Goal: Task Accomplishment & Management: Use online tool/utility

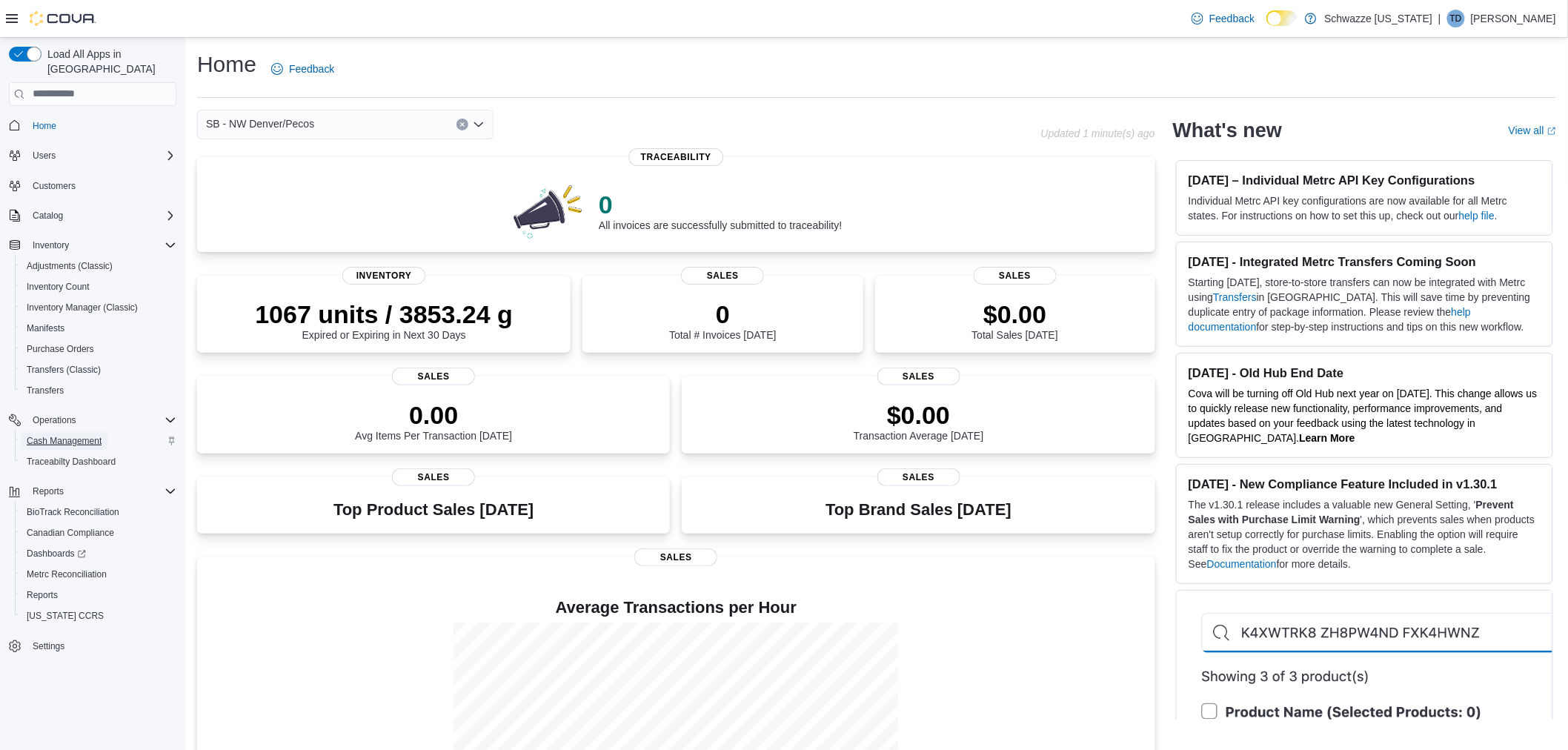
click at [55, 435] on span "Cash Management" at bounding box center [64, 441] width 75 height 12
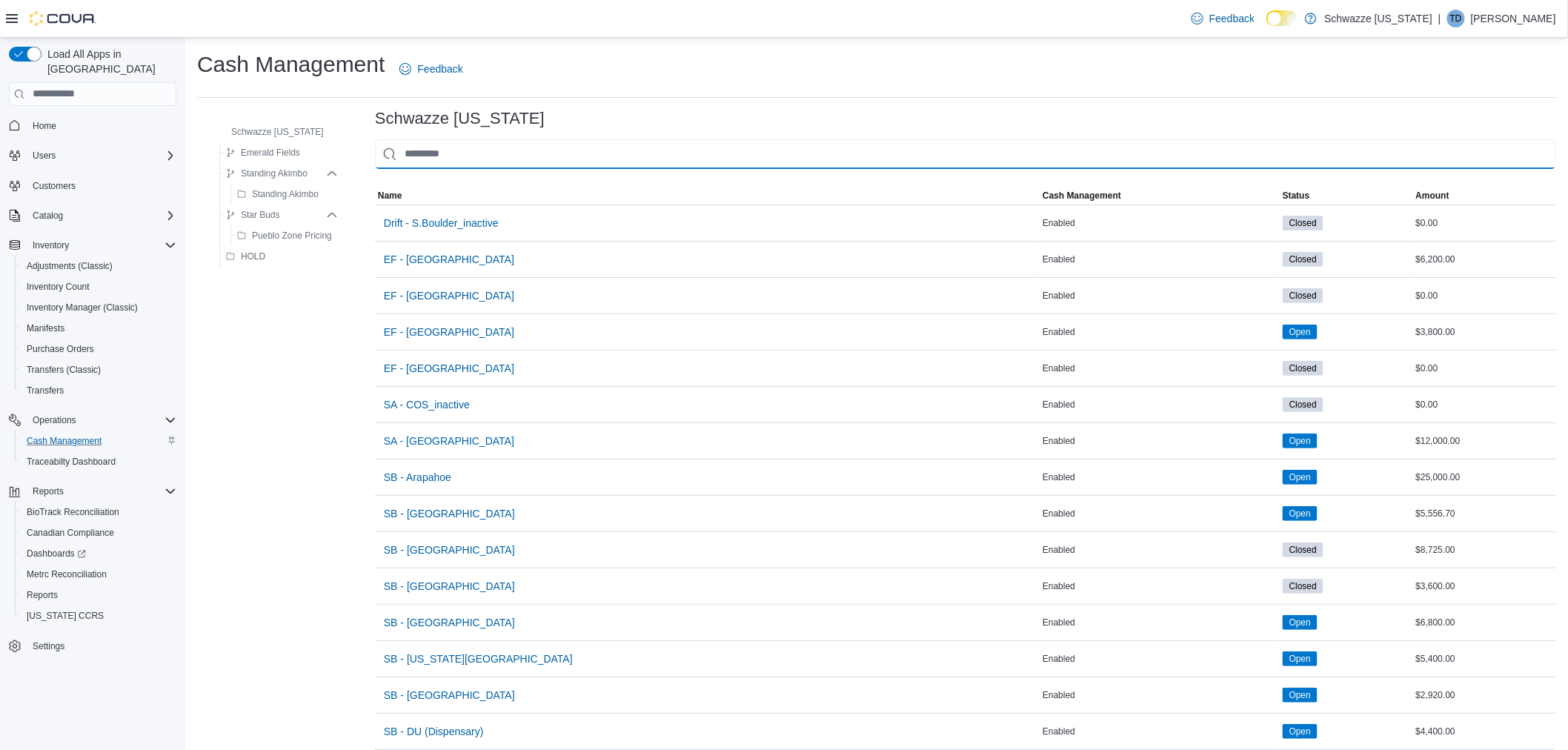
click at [450, 143] on input "This is a search bar. As you type, the results lower in the page will automatic…" at bounding box center [965, 154] width 1181 height 30
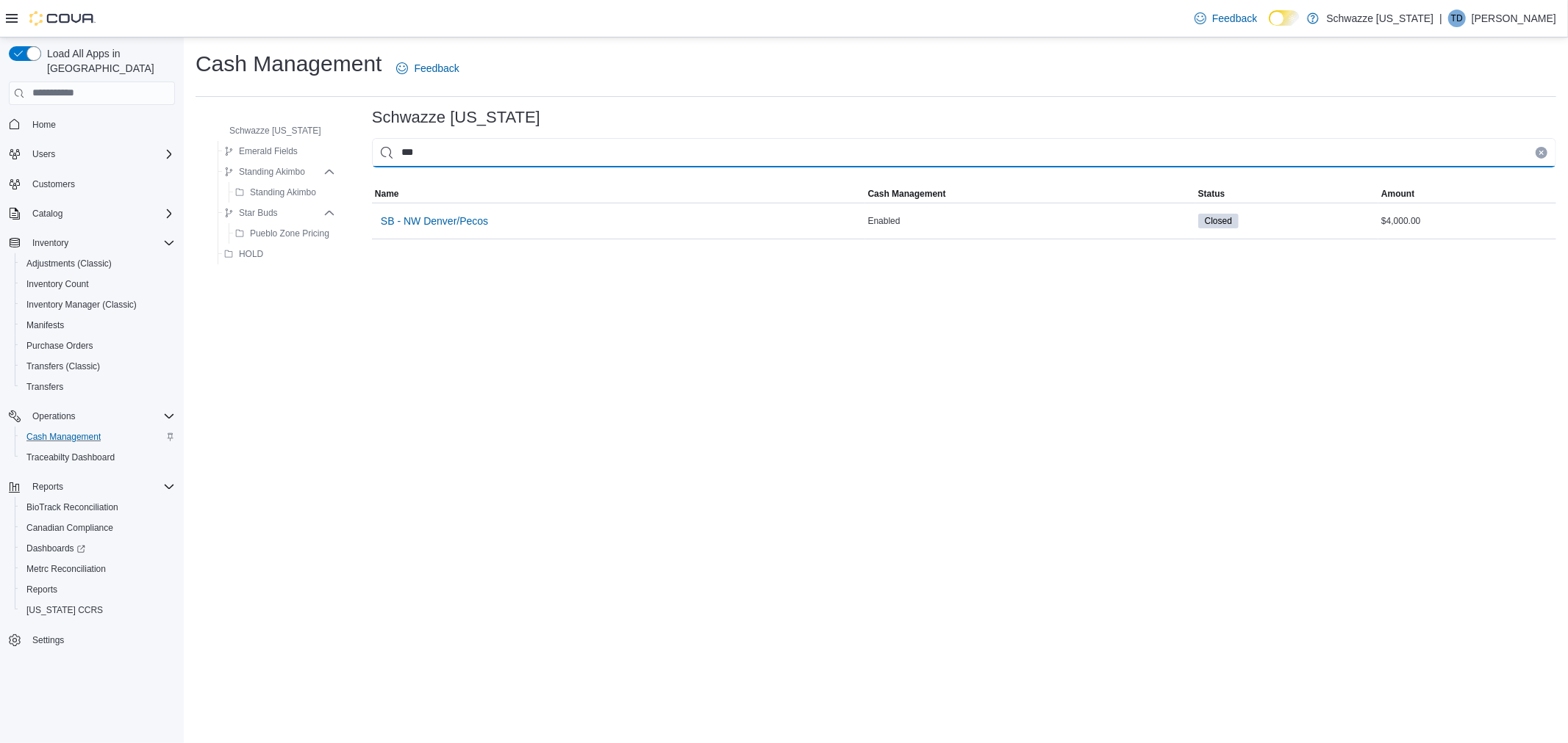
type input "***"
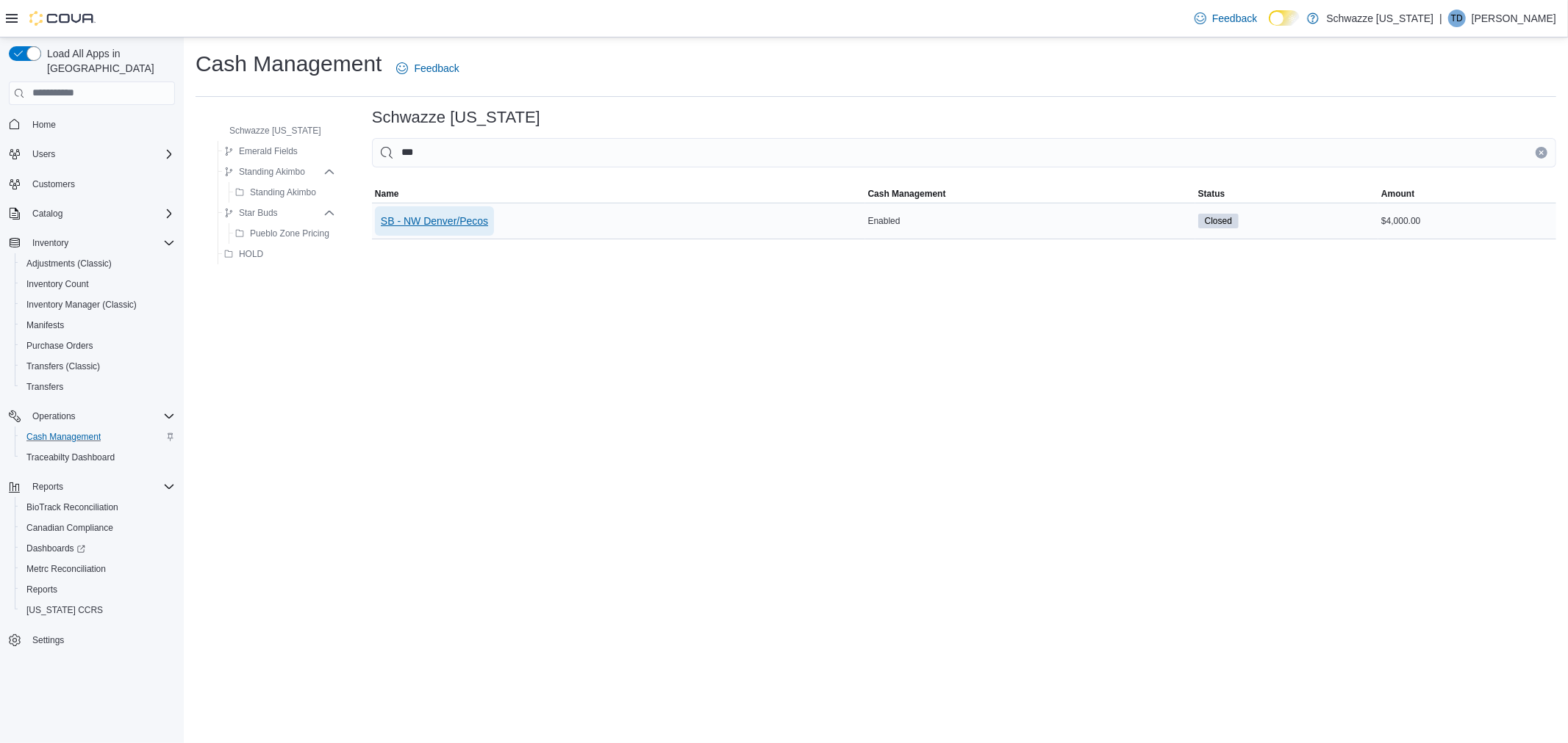
click at [441, 217] on span "SB - NW Denver/Pecos" at bounding box center [435, 221] width 108 height 14
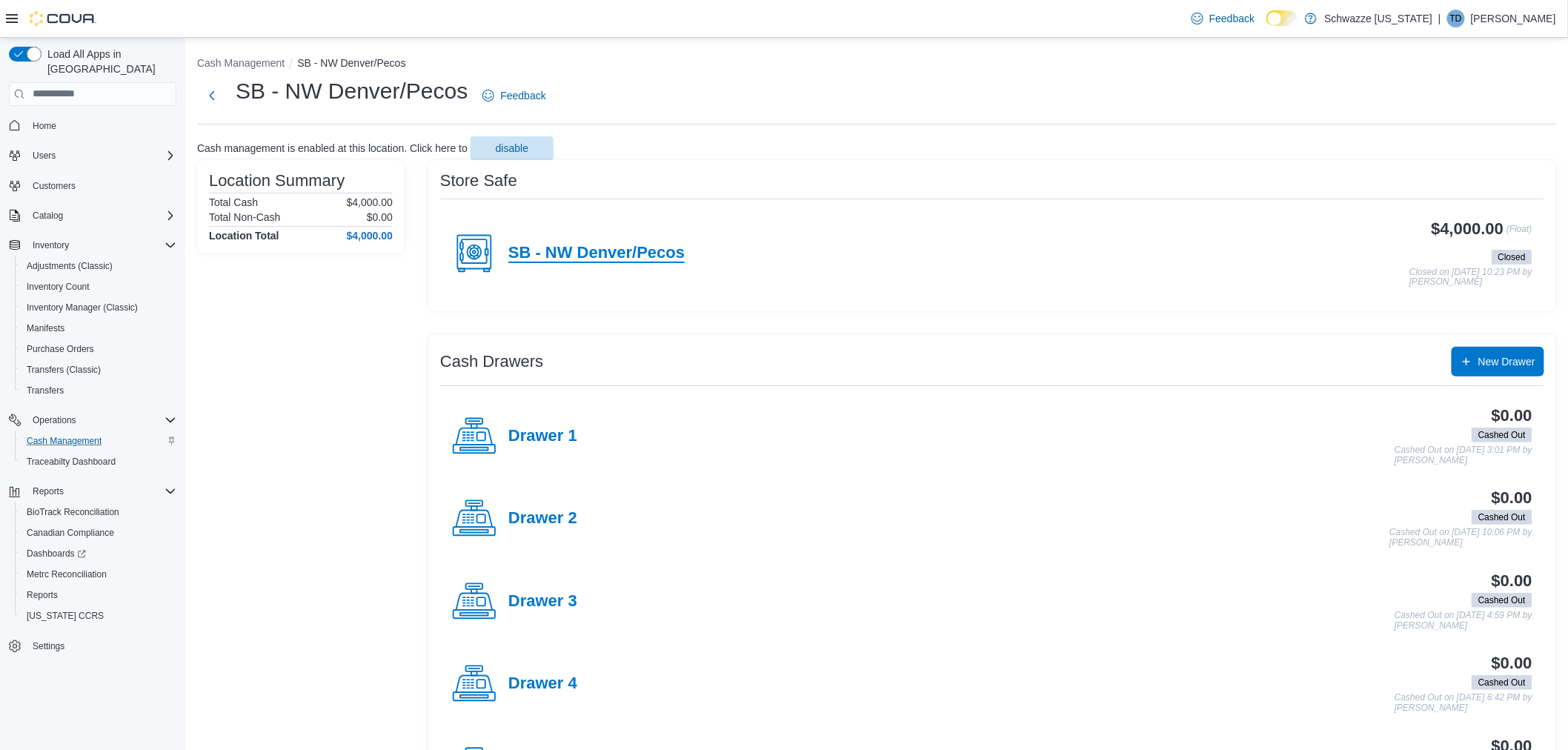
click at [613, 261] on h4 "SB - NW Denver/Pecos" at bounding box center [596, 253] width 176 height 19
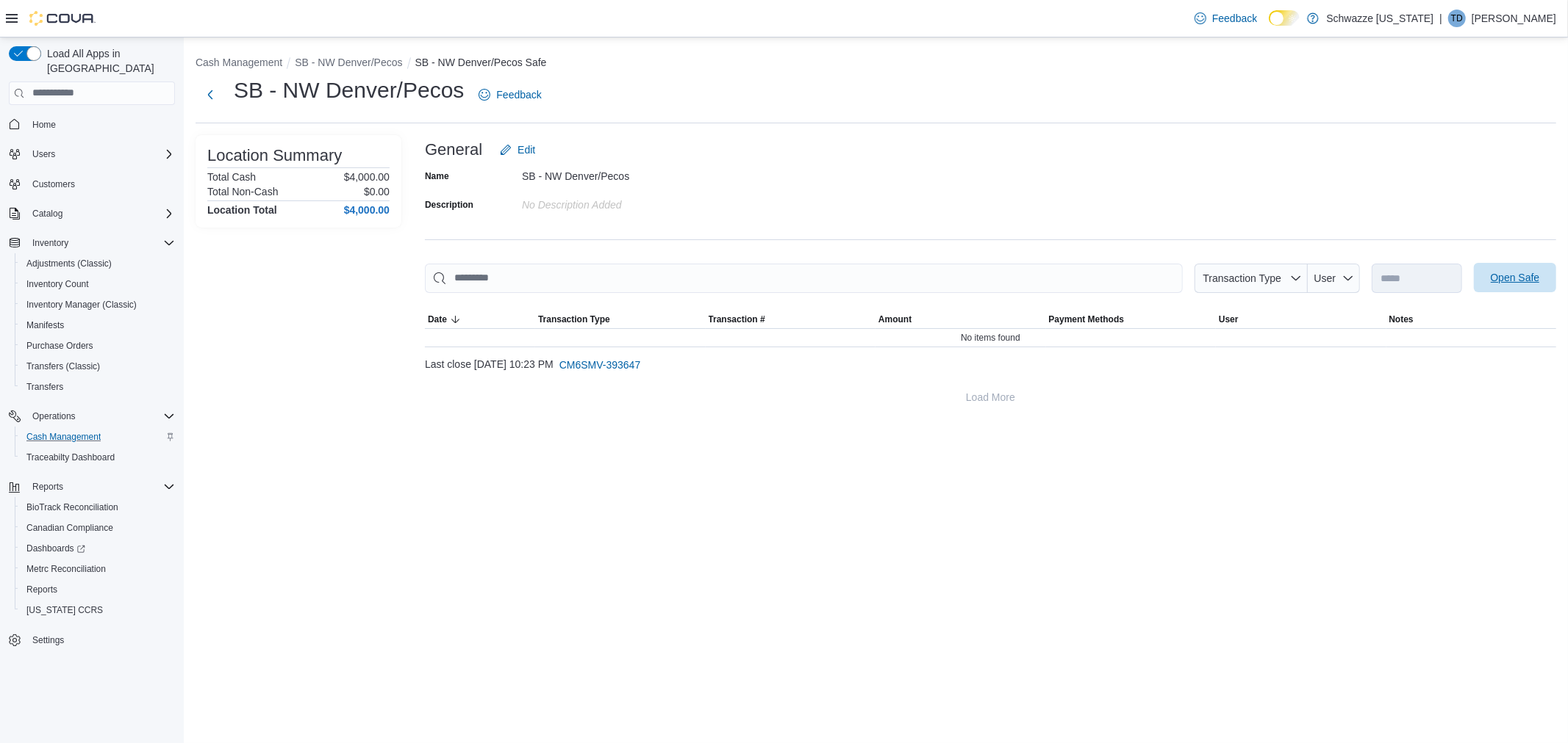
click at [1554, 284] on div "**********" at bounding box center [876, 231] width 1384 height 387
click at [1532, 280] on span "Open Safe" at bounding box center [1515, 277] width 49 height 14
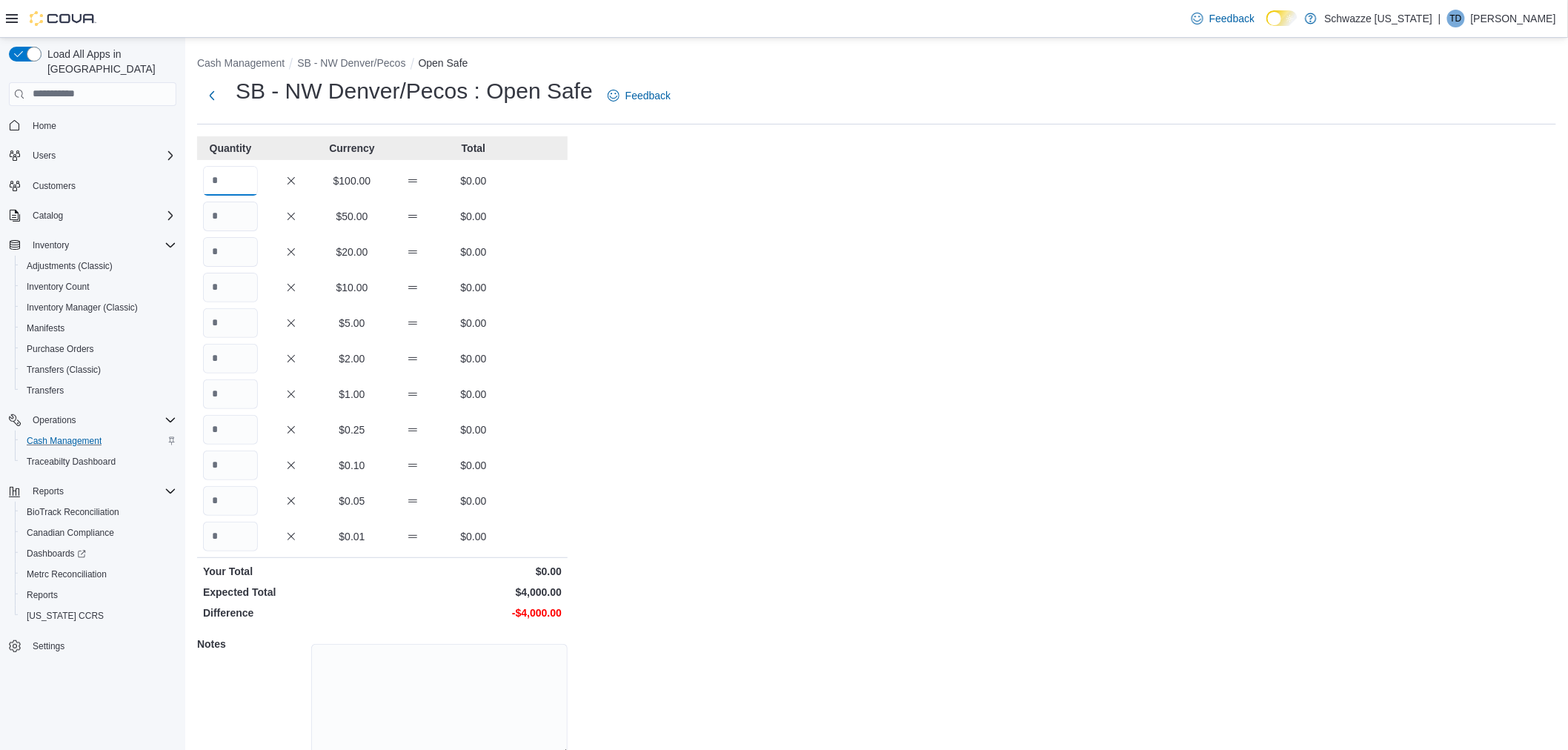
click at [249, 183] on input "Quantity" at bounding box center [231, 180] width 55 height 30
type input "**"
click at [647, 377] on div "Cash Management SB - NW [GEOGRAPHIC_DATA]/Pecos Open Safe SB - NW [GEOGRAPHIC_D…" at bounding box center [877, 425] width 1383 height 774
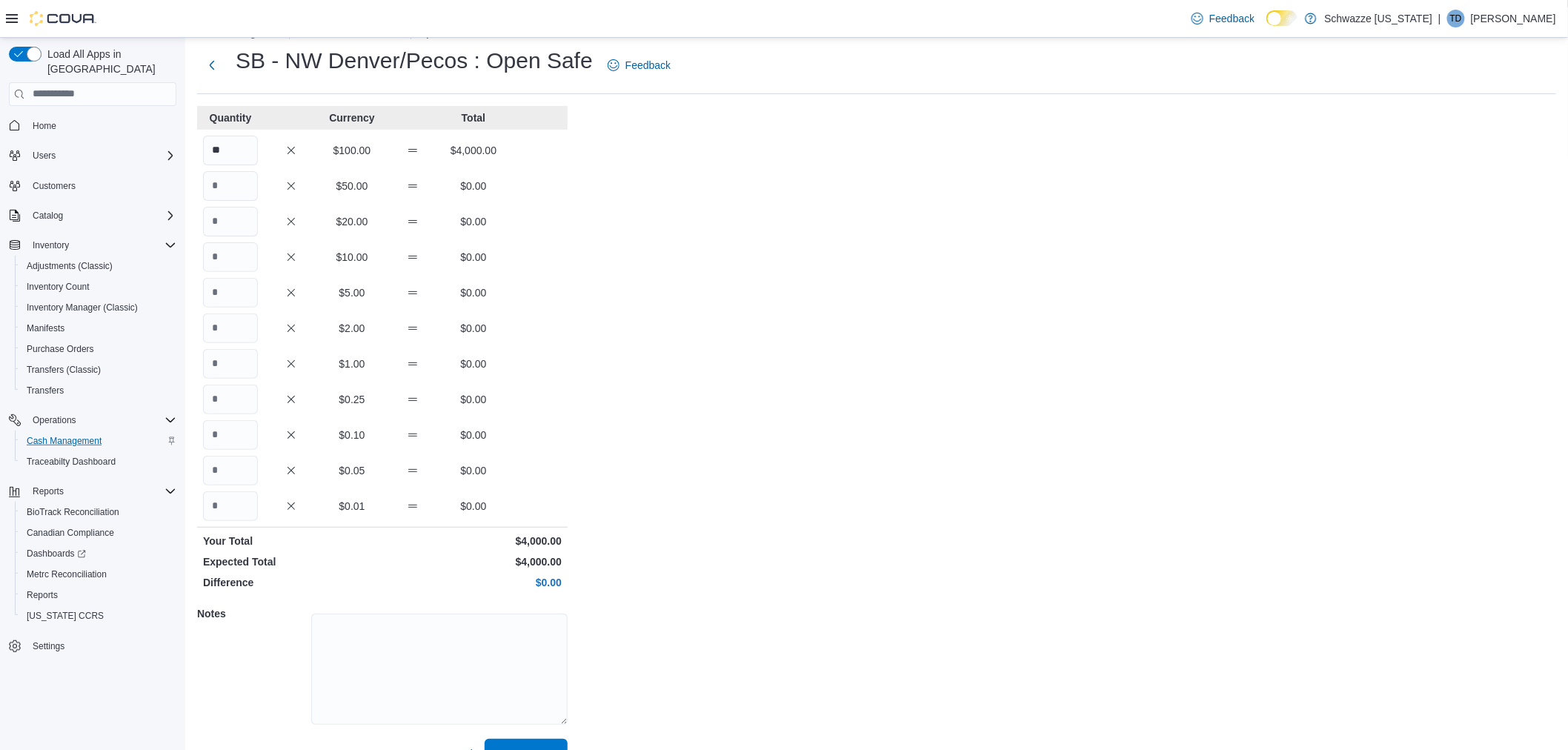
scroll to position [61, 0]
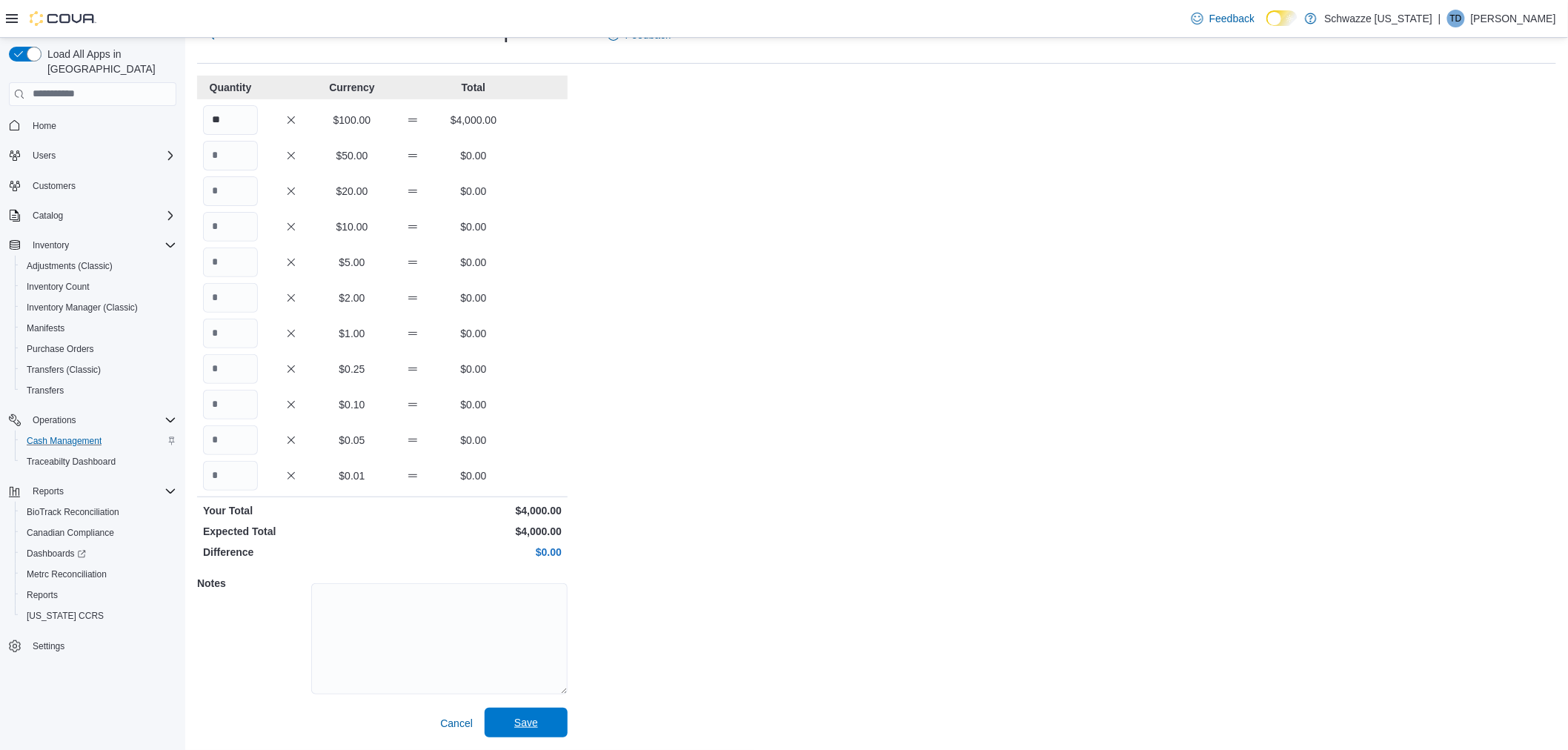
click at [550, 723] on span "Save" at bounding box center [526, 723] width 65 height 30
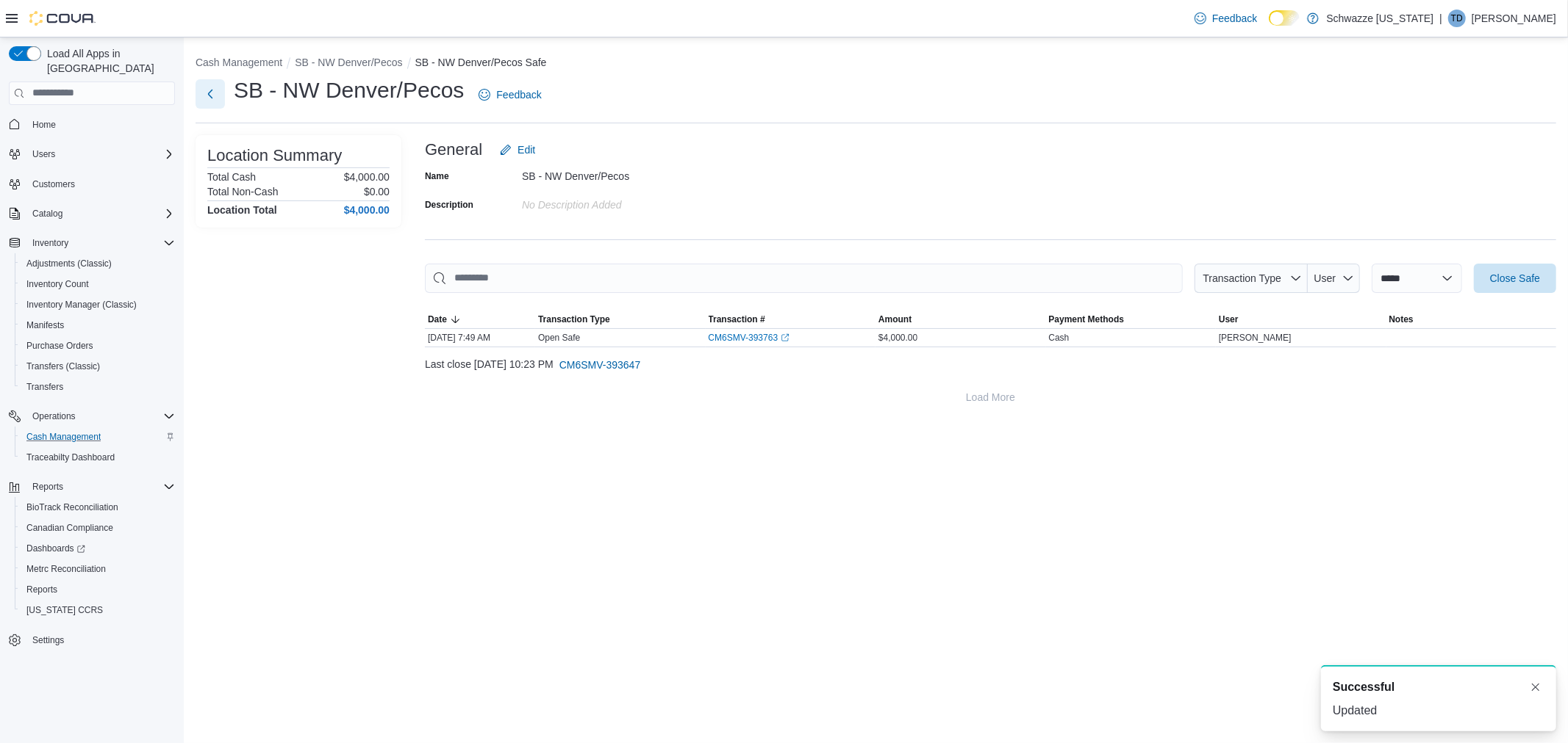
click at [210, 88] on button "Next" at bounding box center [210, 94] width 30 height 30
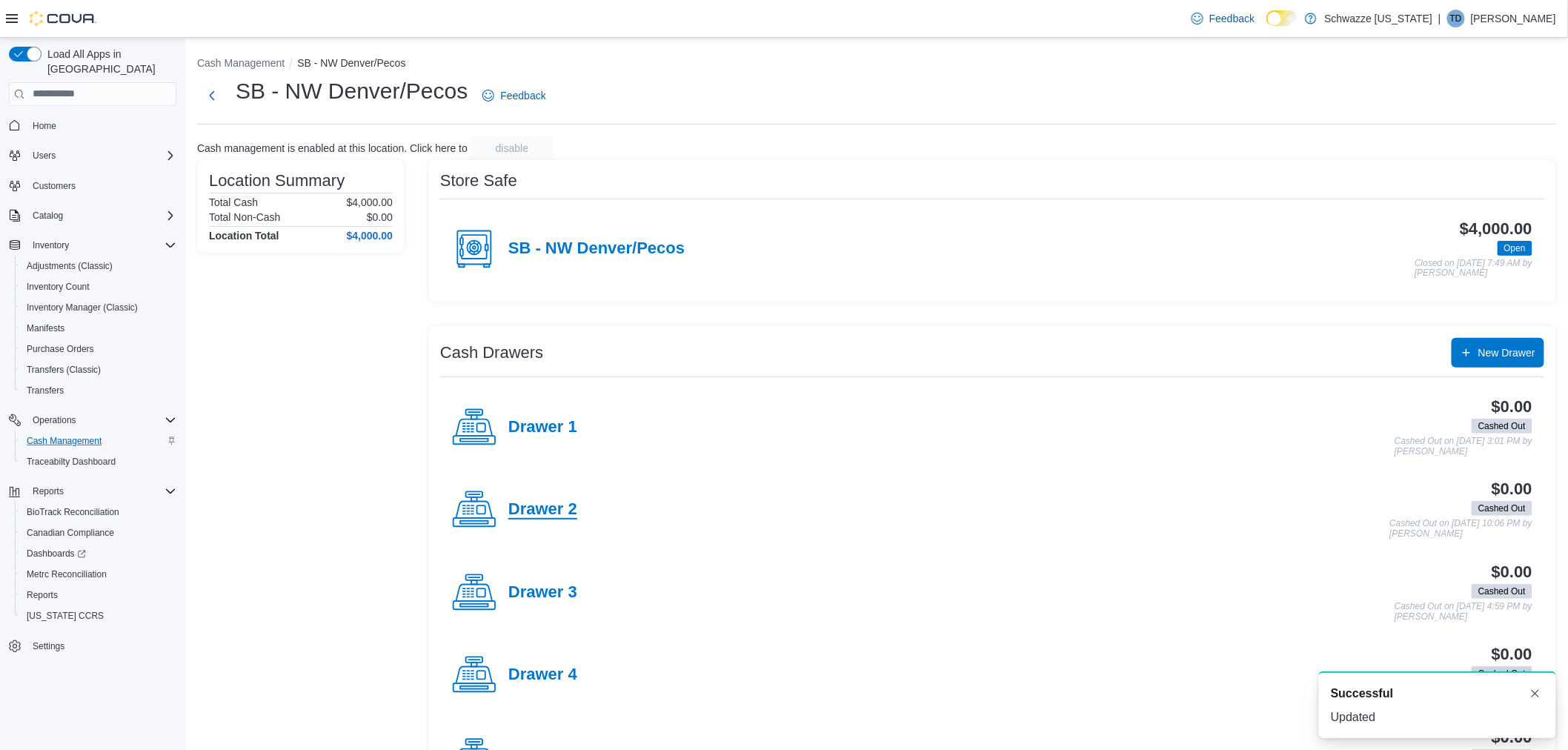
click at [532, 507] on h4 "Drawer 2" at bounding box center [543, 509] width 69 height 19
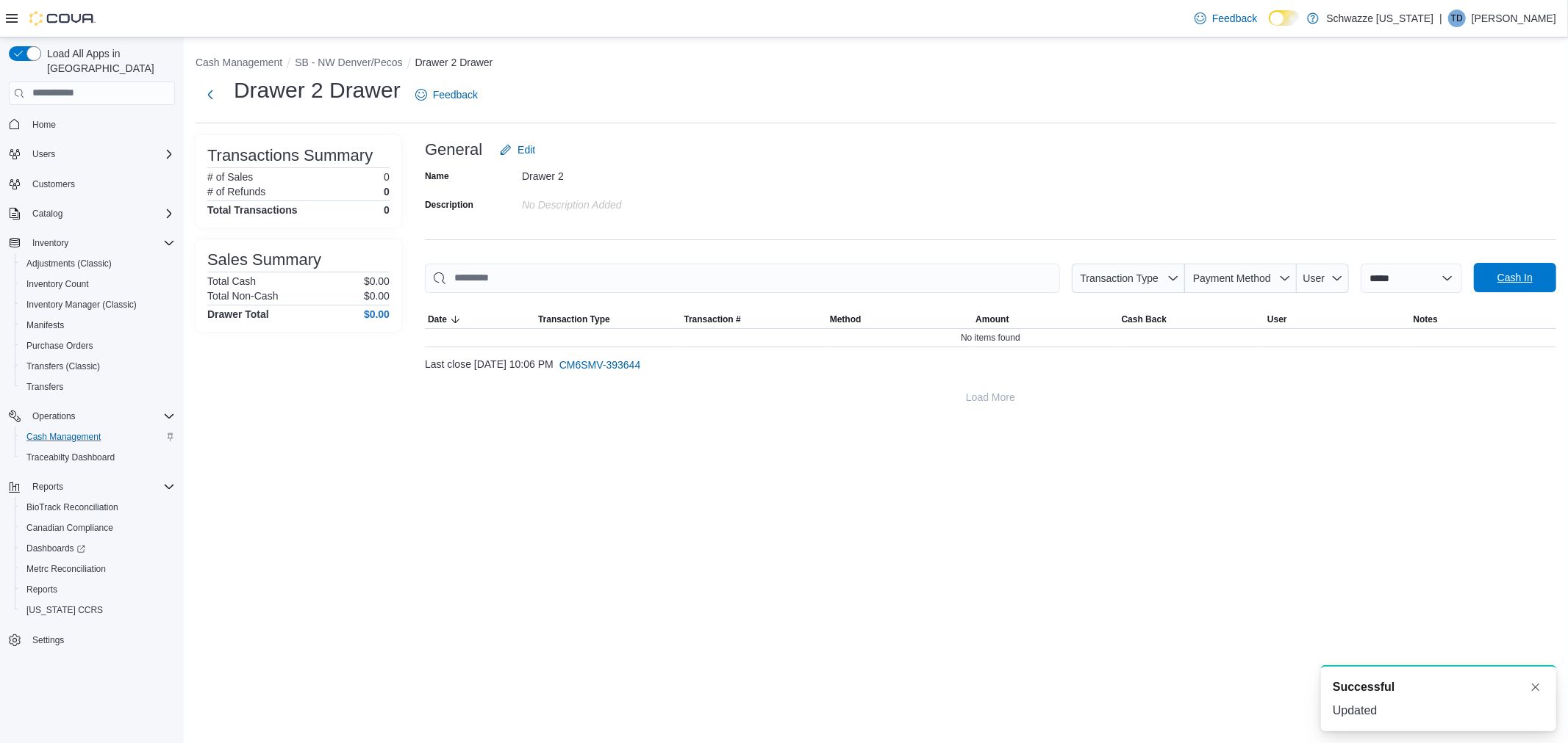
click at [1548, 276] on button "Cash In" at bounding box center [1514, 278] width 83 height 30
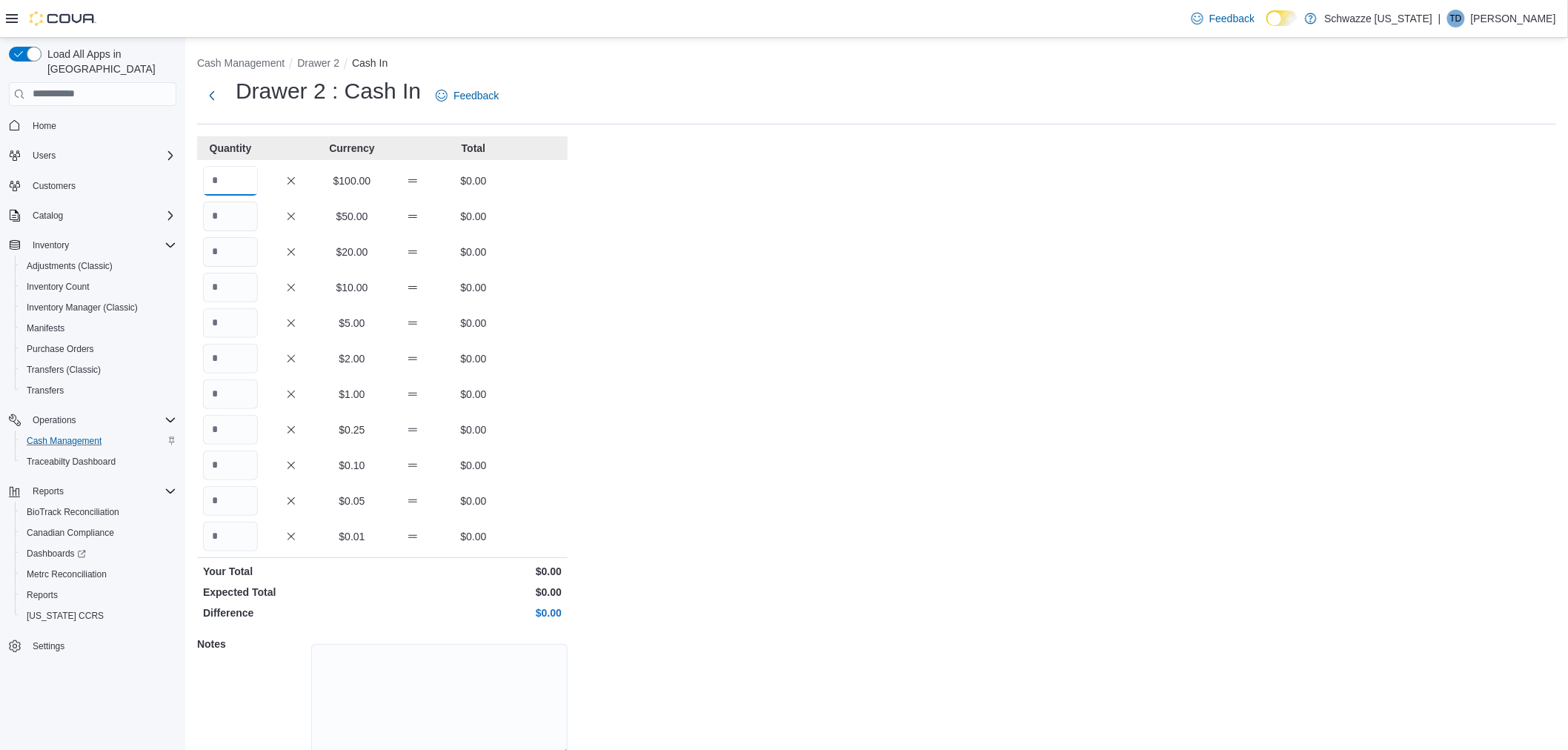
click at [227, 175] on input "Quantity" at bounding box center [231, 180] width 55 height 30
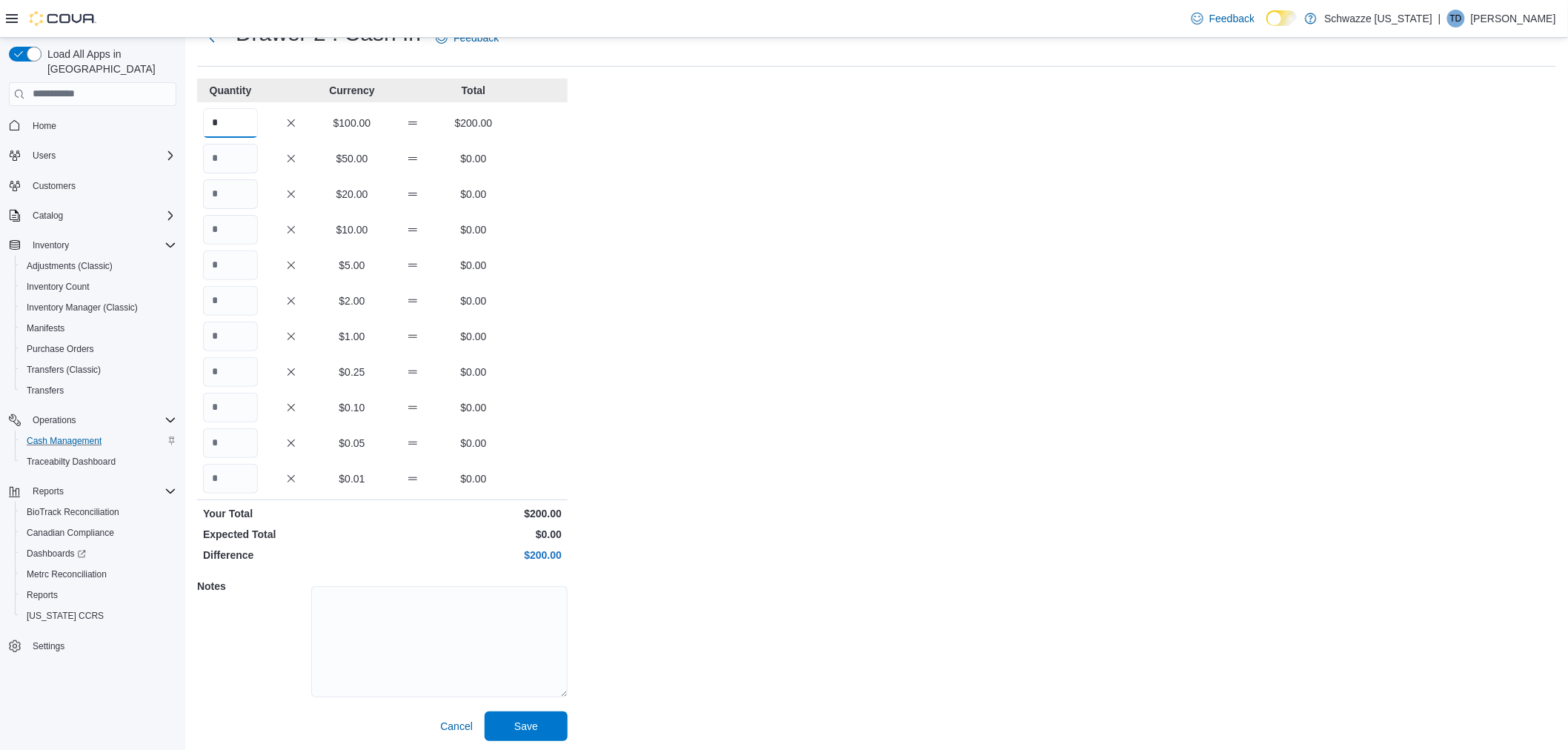
scroll to position [61, 0]
type input "*"
click at [543, 719] on span "Save" at bounding box center [526, 723] width 65 height 30
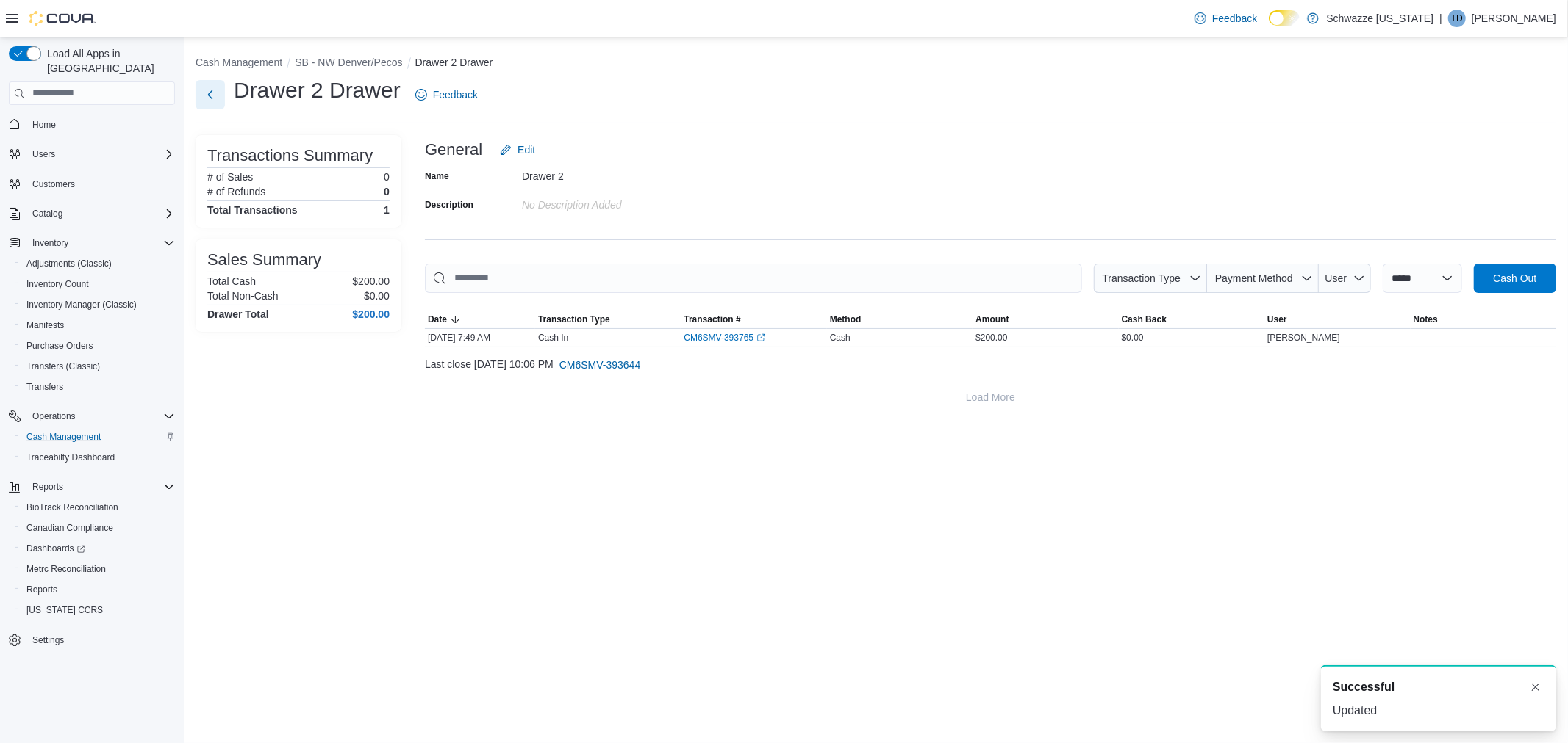
drag, startPoint x: 215, startPoint y: 93, endPoint x: 216, endPoint y: 101, distance: 8.1
click at [215, 94] on button "Next" at bounding box center [210, 95] width 30 height 30
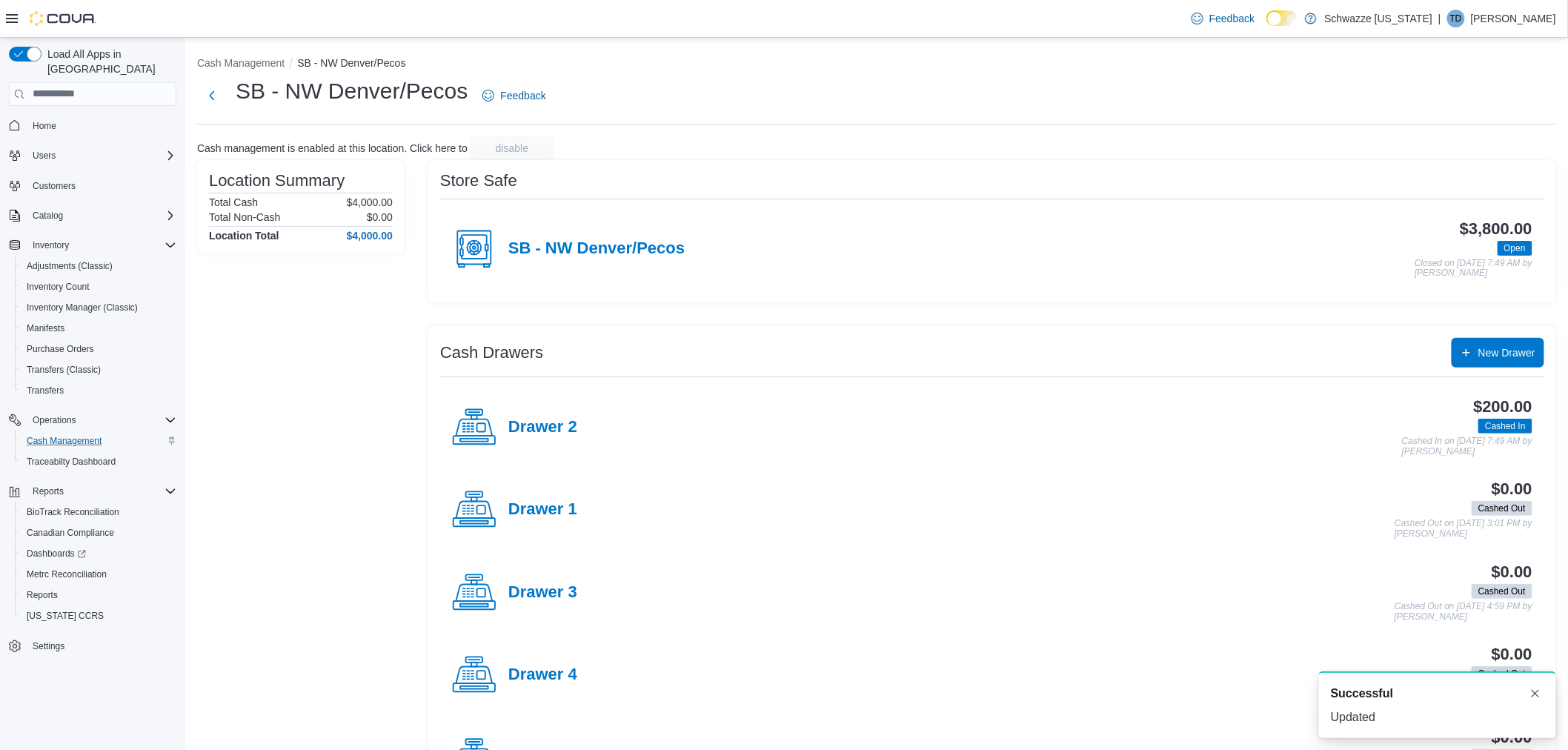
scroll to position [73, 0]
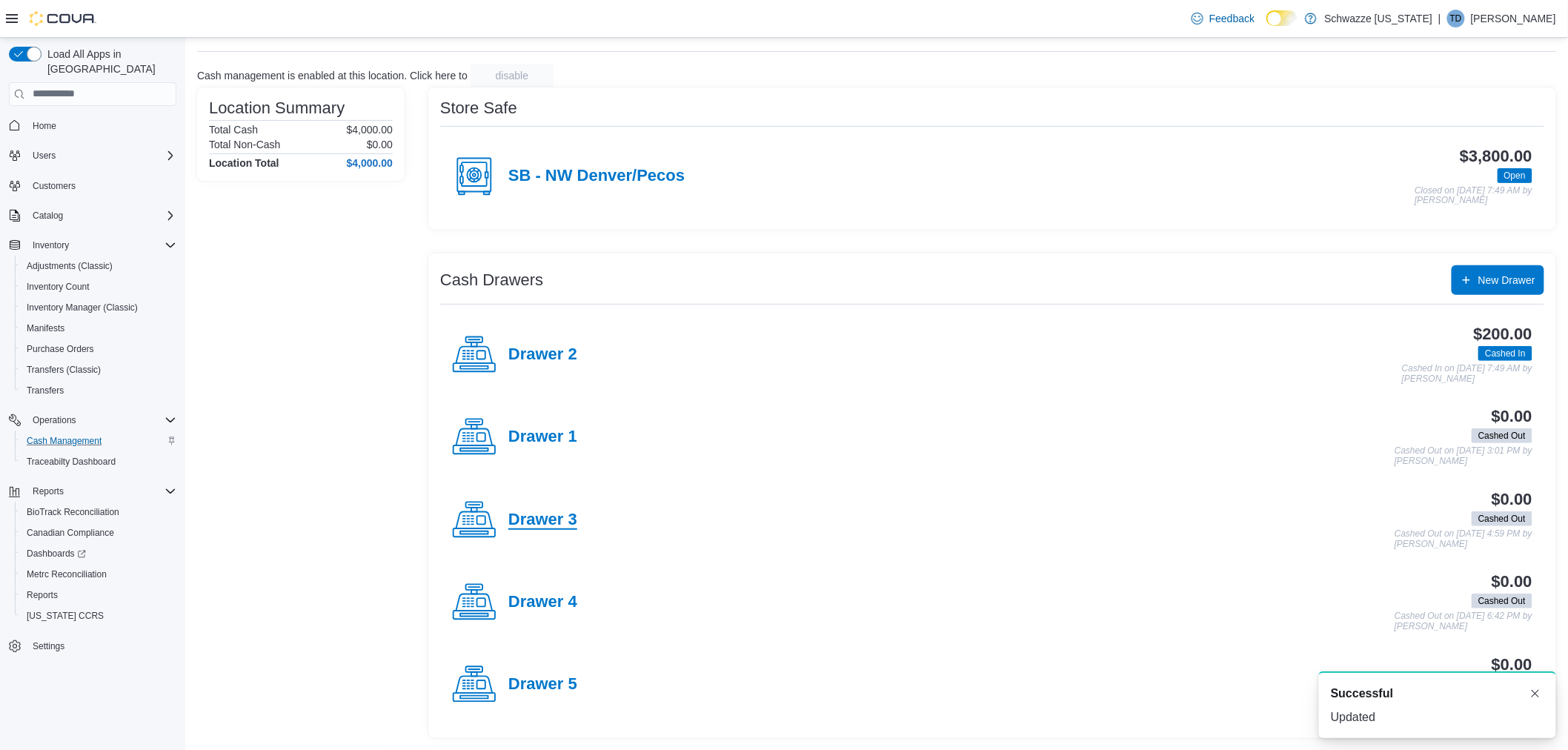
click at [551, 516] on h4 "Drawer 3" at bounding box center [543, 520] width 69 height 19
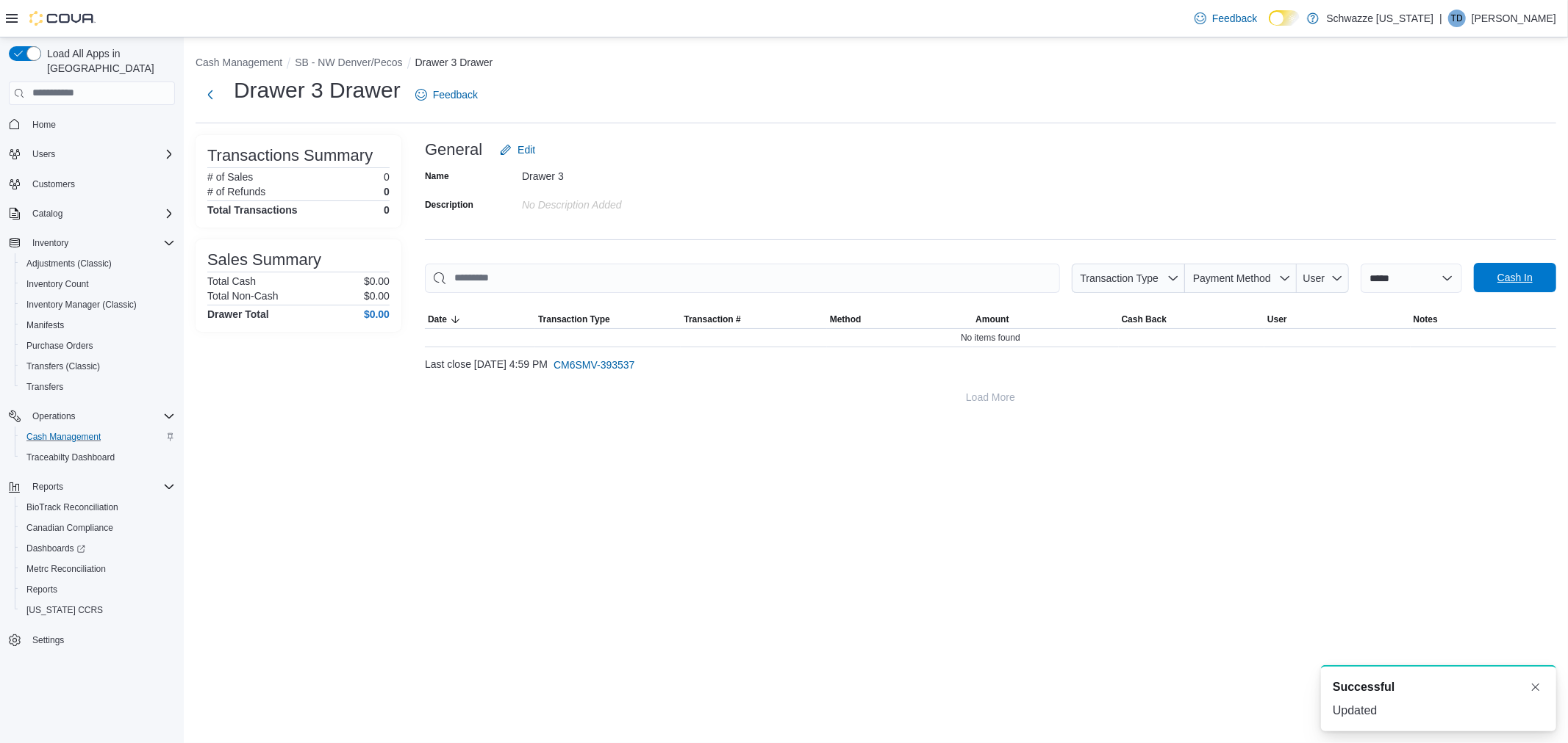
click at [1511, 267] on span "Cash In" at bounding box center [1514, 278] width 64 height 30
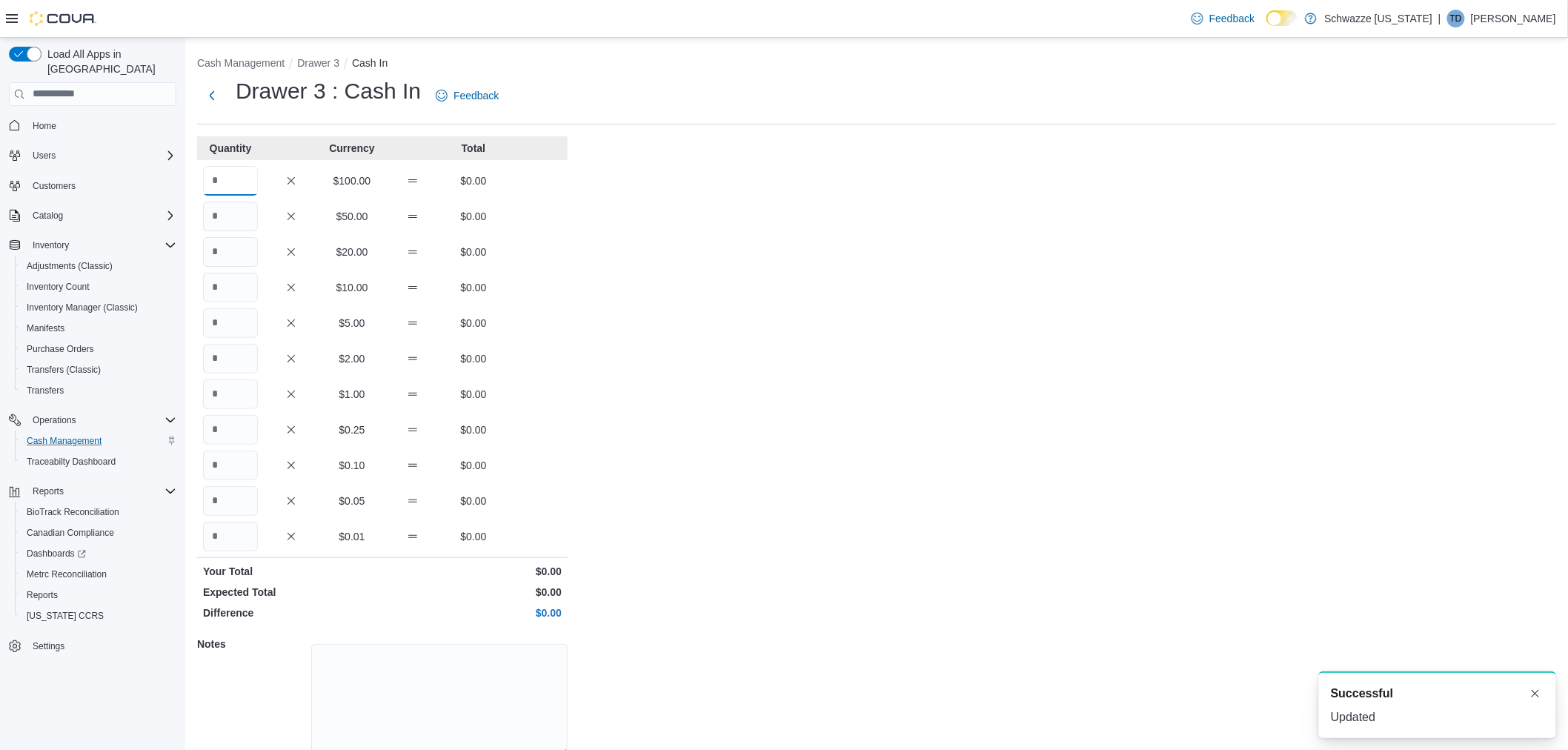
click at [223, 181] on input "Quantity" at bounding box center [231, 180] width 55 height 30
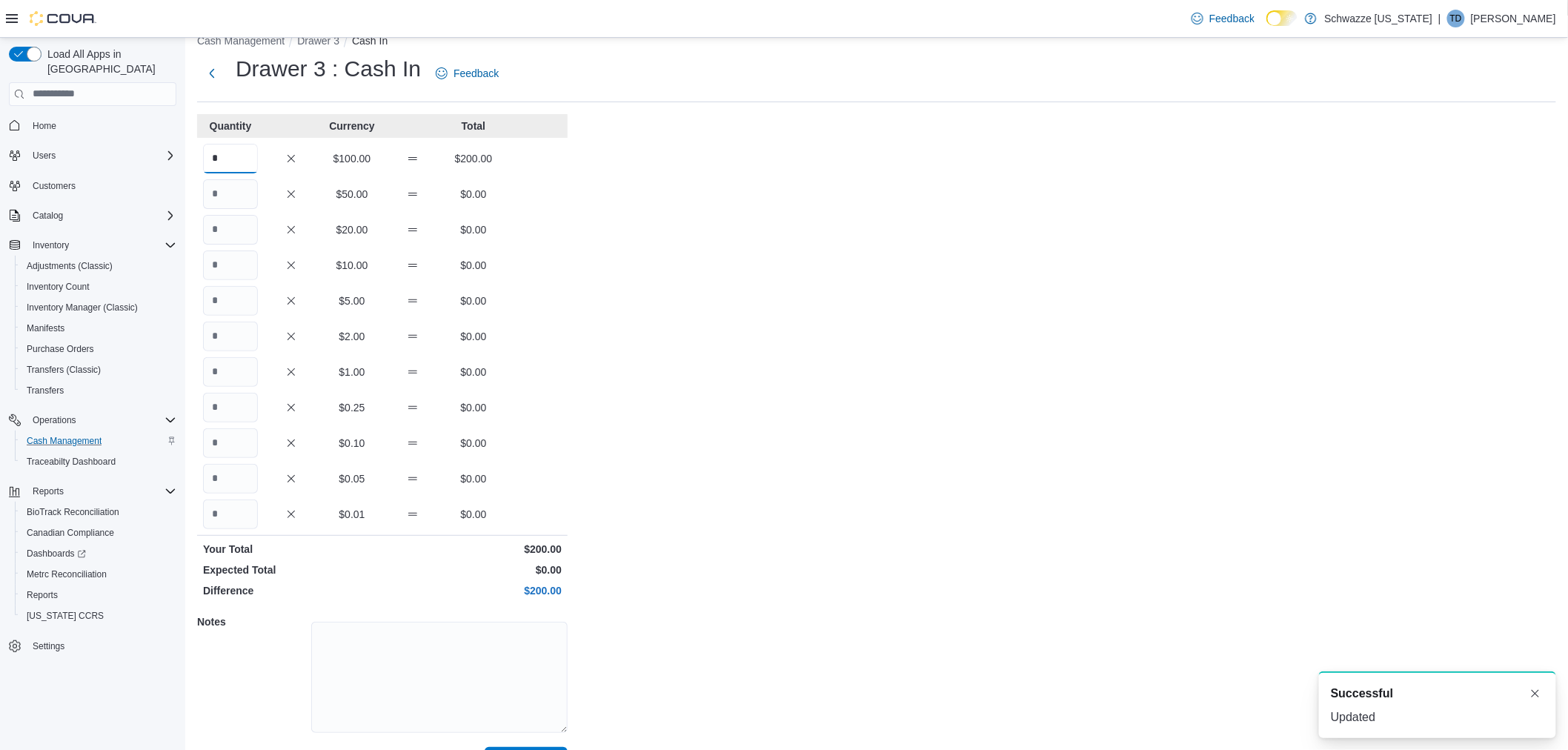
scroll to position [61, 0]
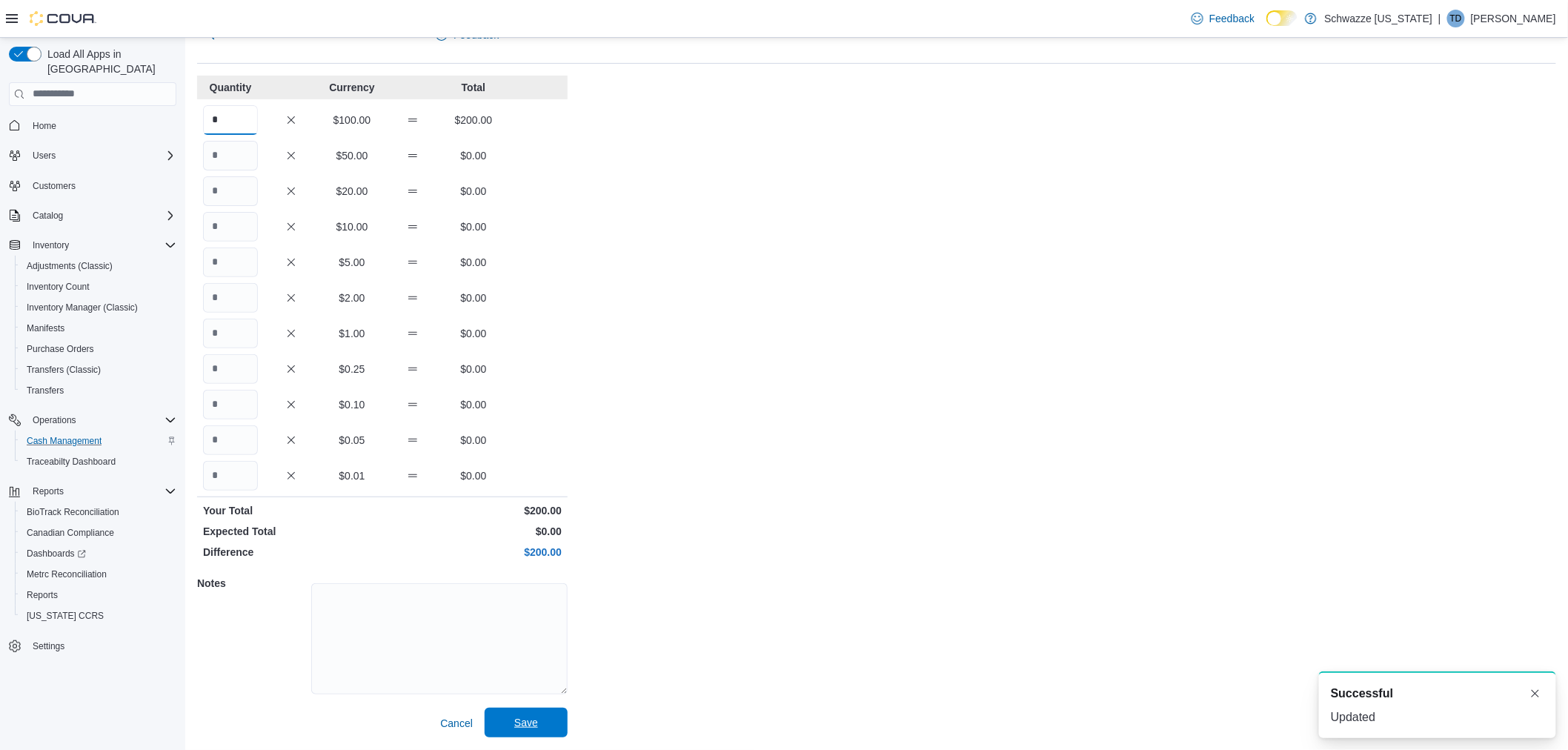
type input "*"
click at [521, 729] on span "Save" at bounding box center [526, 723] width 24 height 15
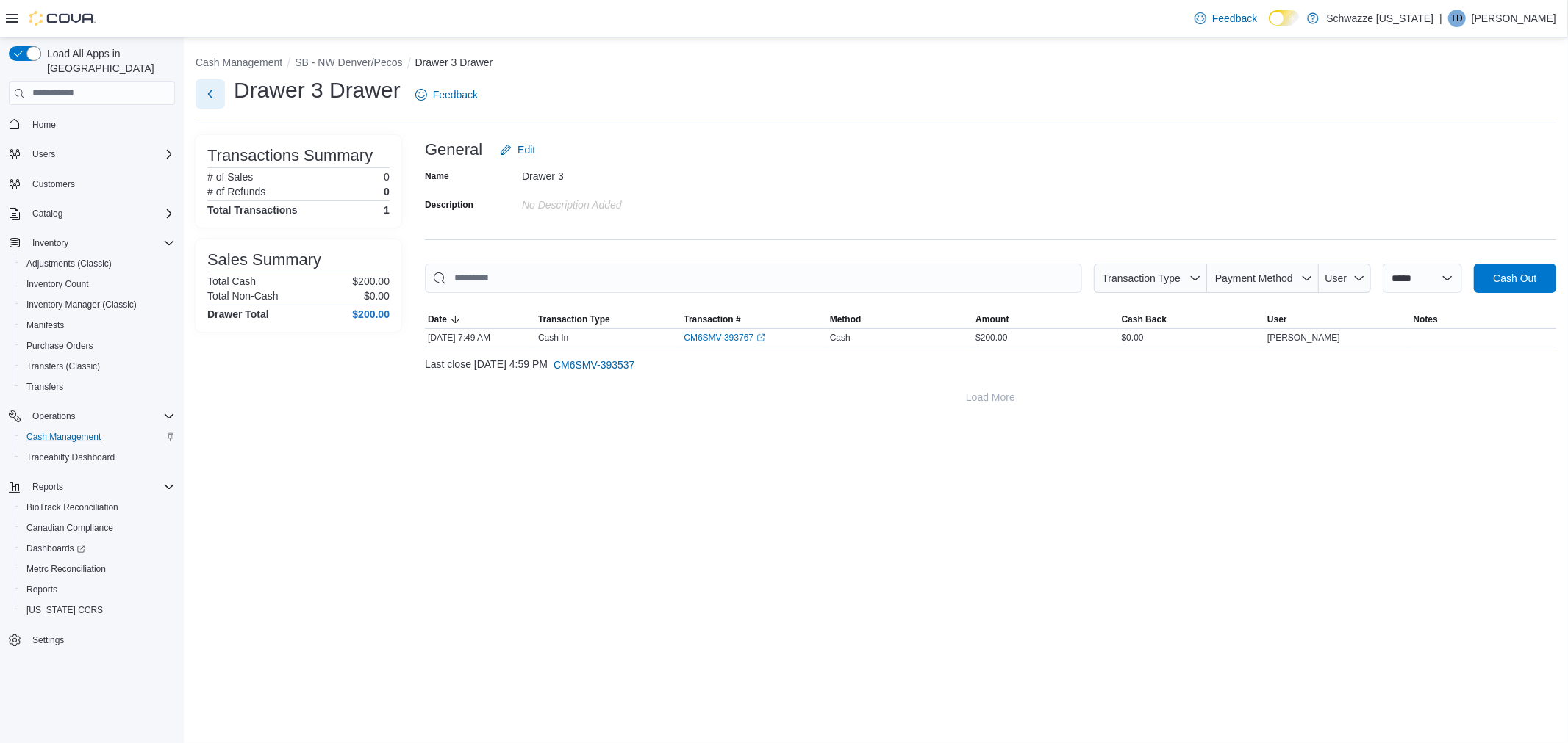
click at [219, 92] on button "Next" at bounding box center [210, 94] width 30 height 30
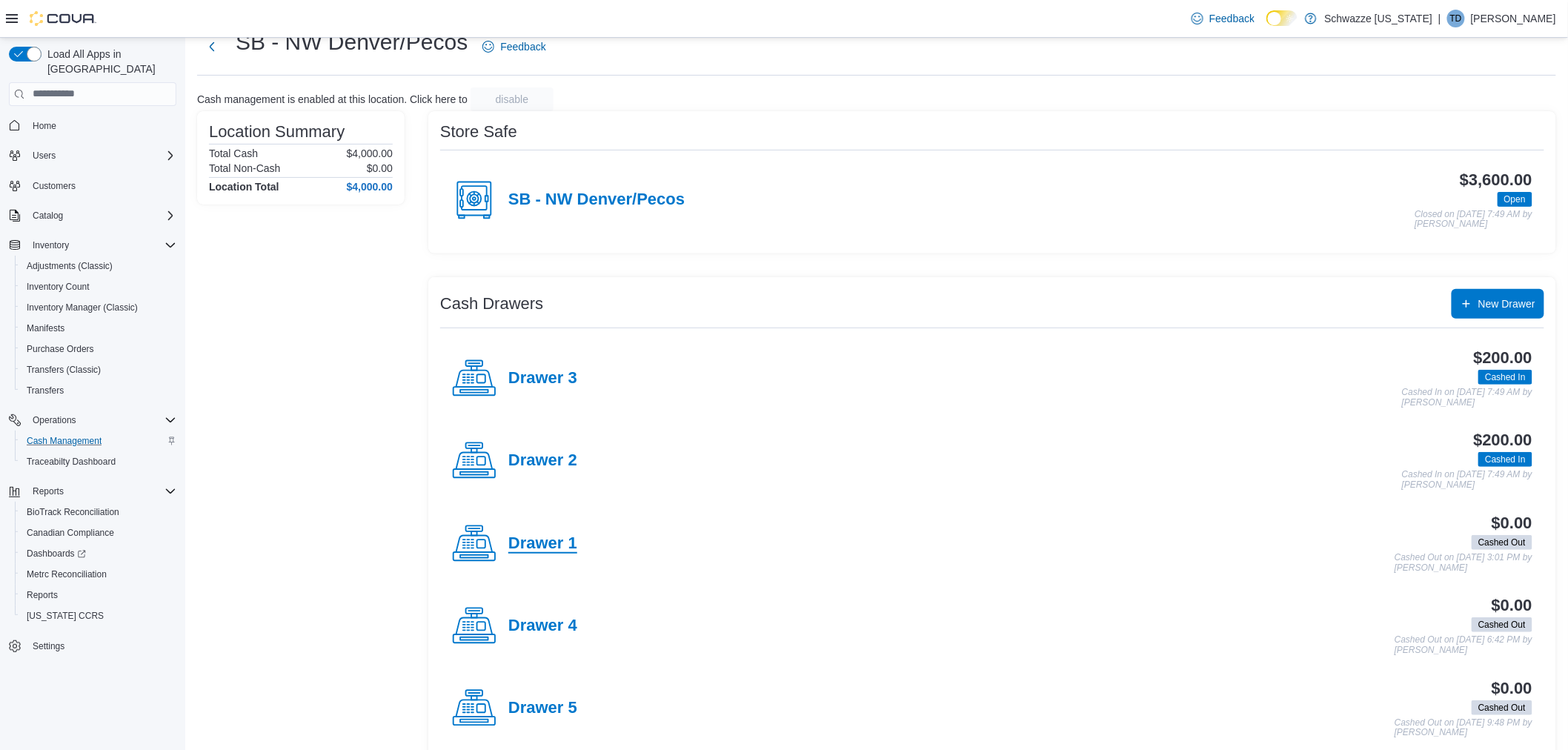
scroll to position [73, 0]
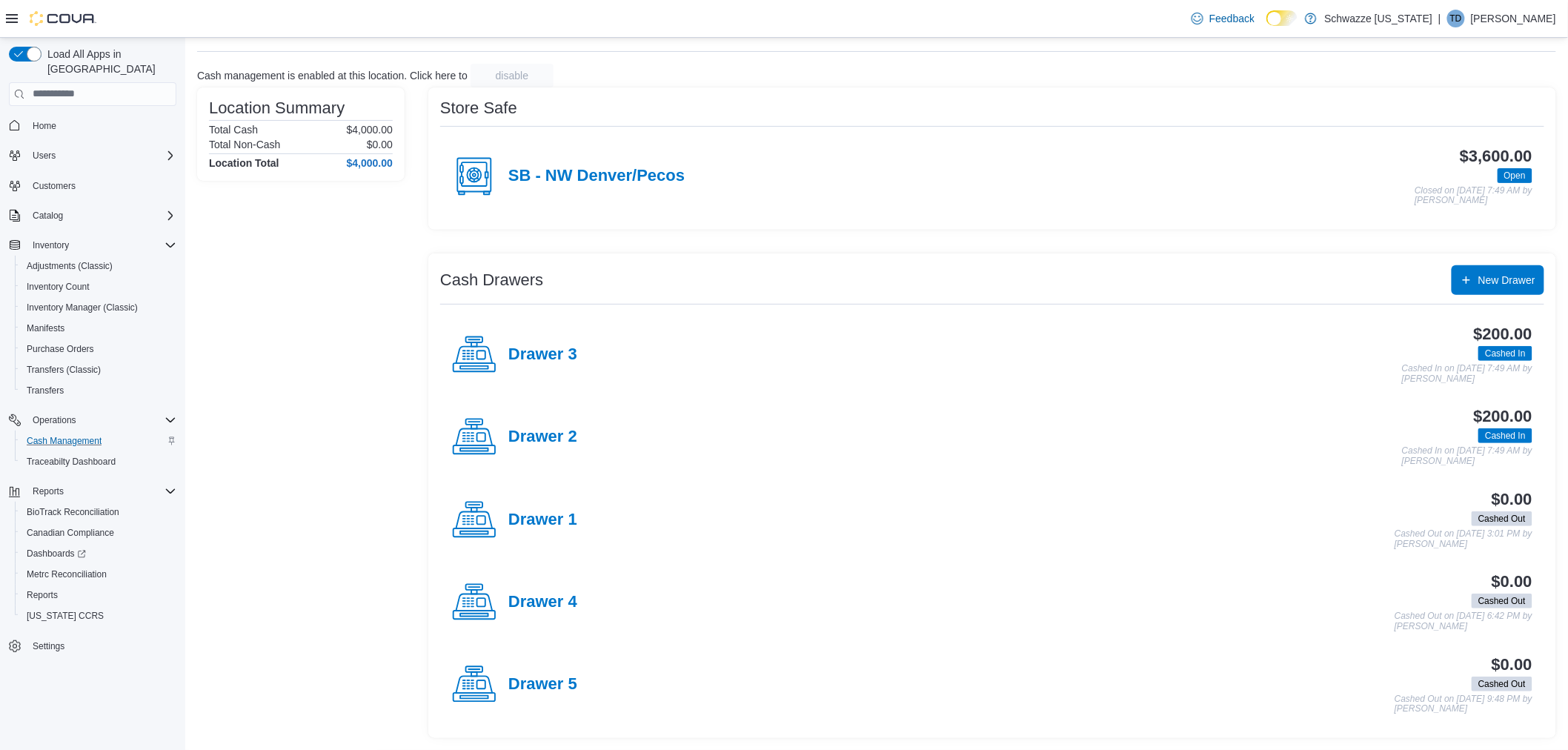
click at [563, 612] on div "Drawer 4" at bounding box center [515, 603] width 125 height 44
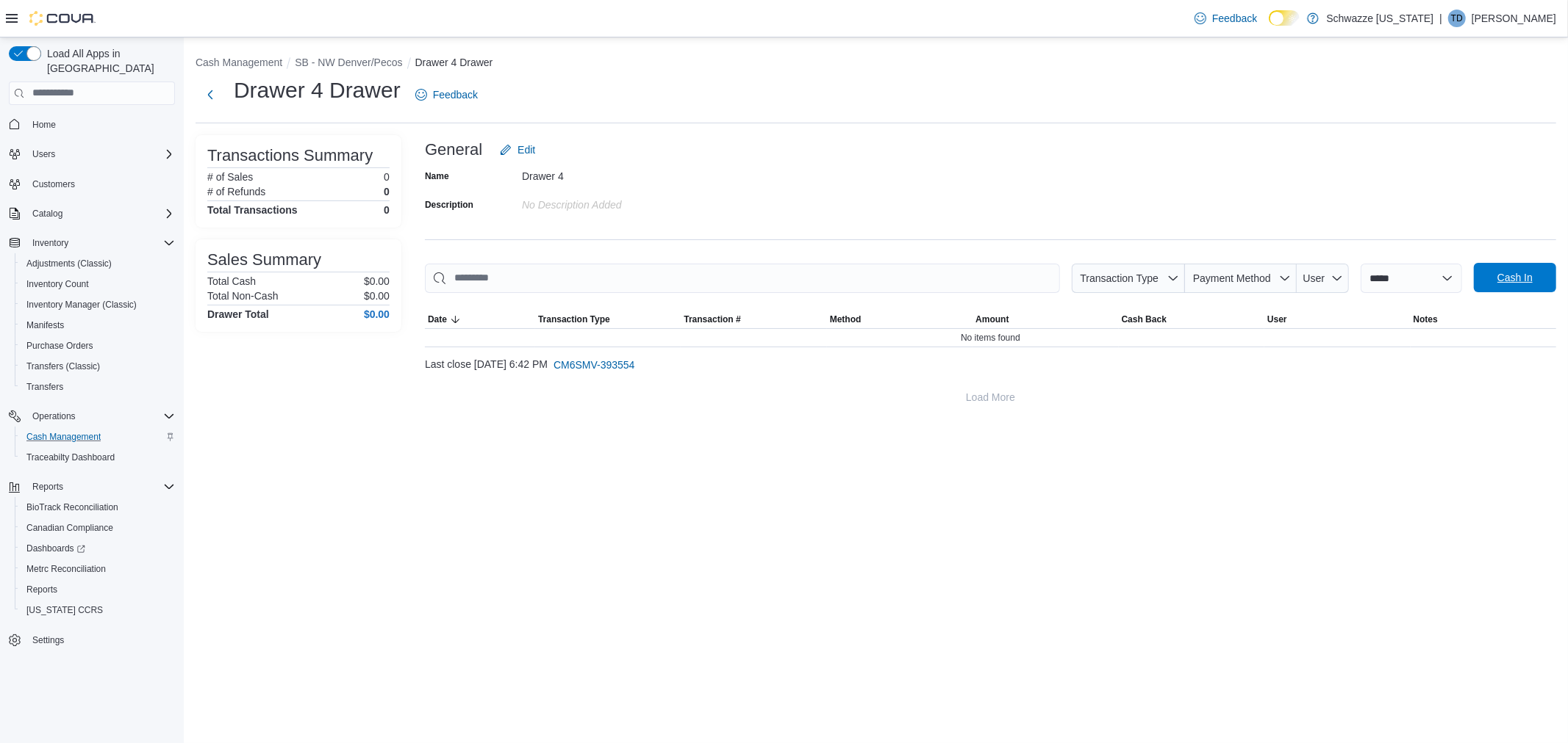
drag, startPoint x: 1508, startPoint y: 280, endPoint x: 1093, endPoint y: 347, distance: 420.4
click at [1505, 280] on span "Cash In" at bounding box center [1515, 278] width 36 height 14
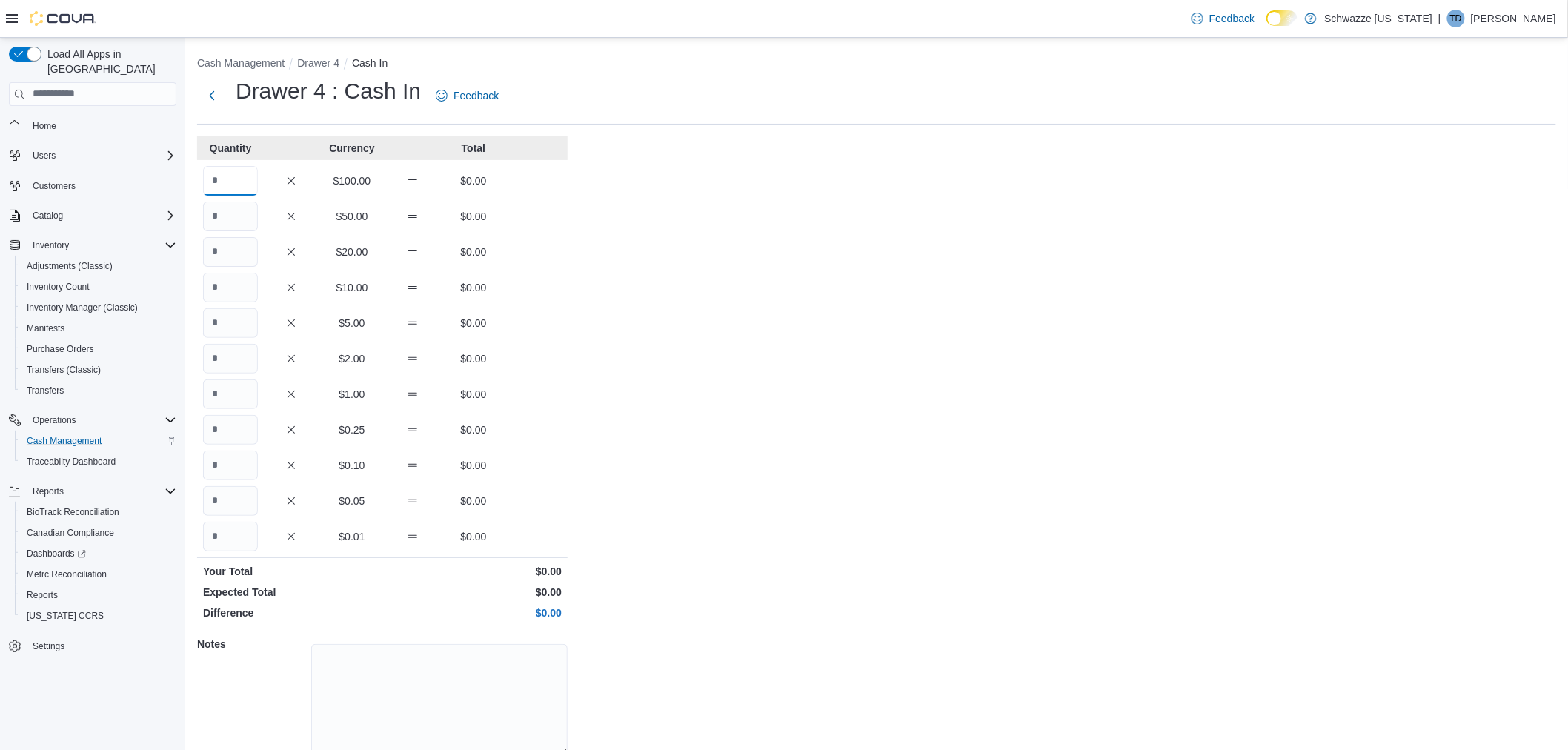
click at [227, 176] on input "Quantity" at bounding box center [231, 180] width 55 height 30
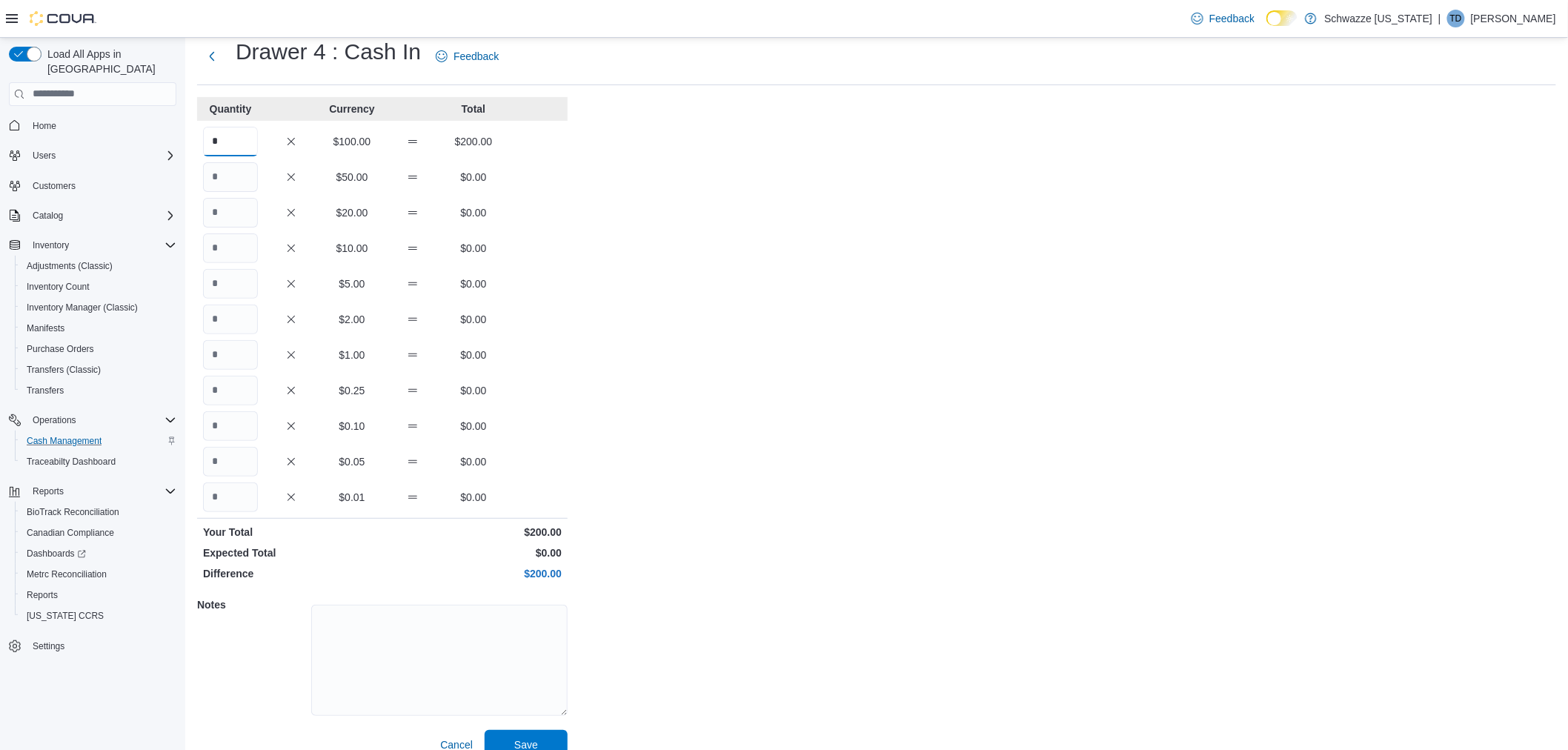
scroll to position [61, 0]
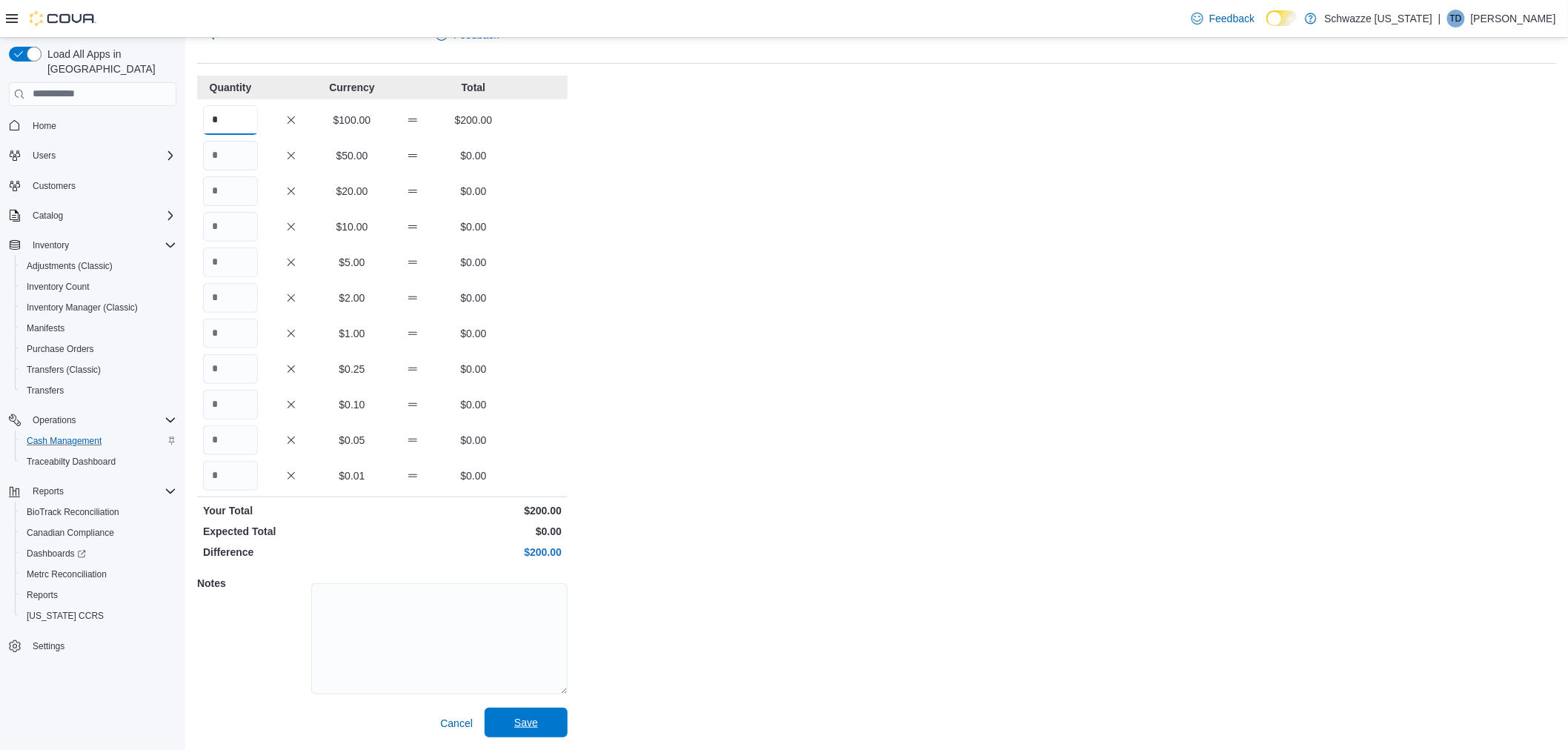
type input "*"
click at [548, 729] on span "Save" at bounding box center [526, 723] width 65 height 30
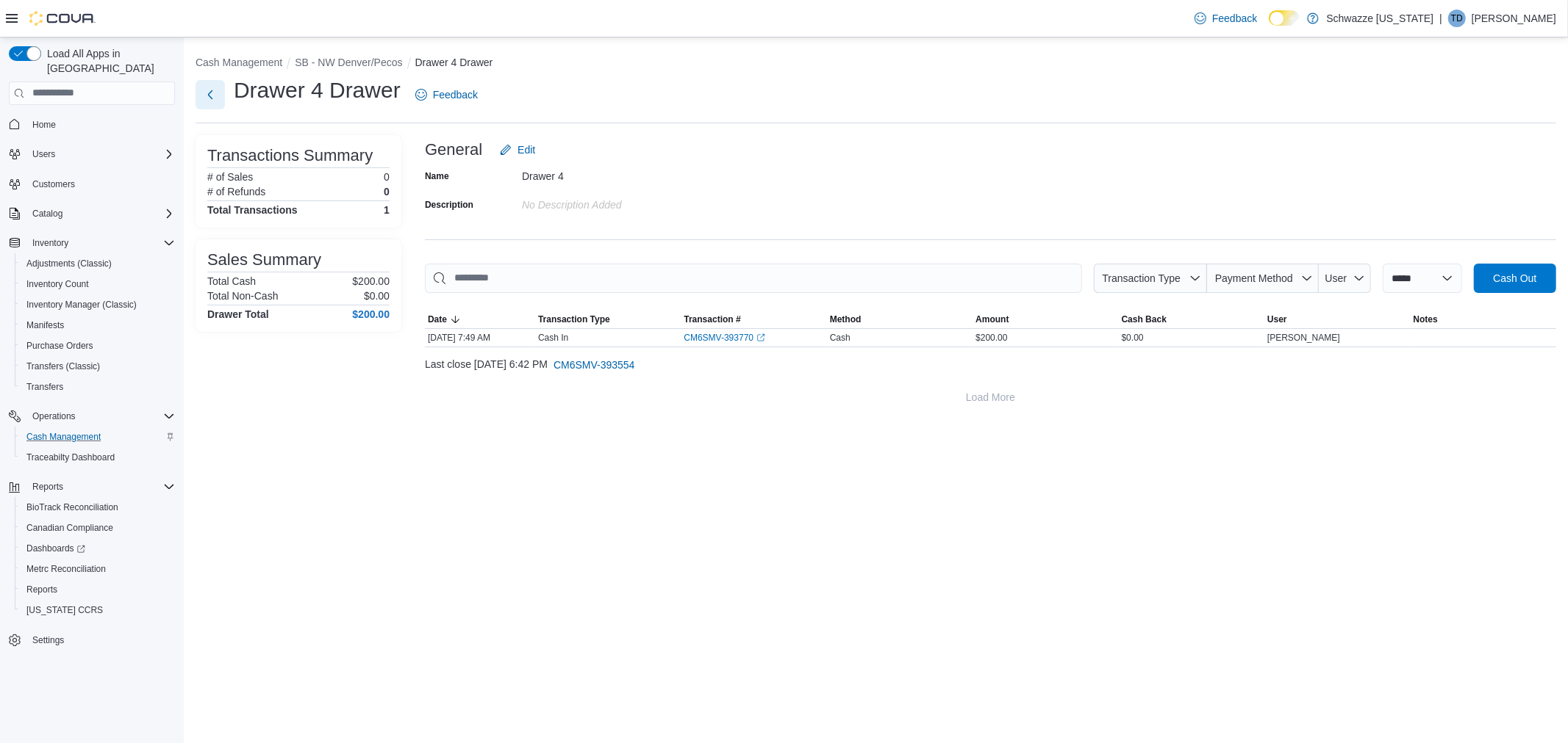
drag, startPoint x: 210, startPoint y: 95, endPoint x: 256, endPoint y: 96, distance: 46.0
click at [210, 95] on button "Next" at bounding box center [210, 95] width 30 height 30
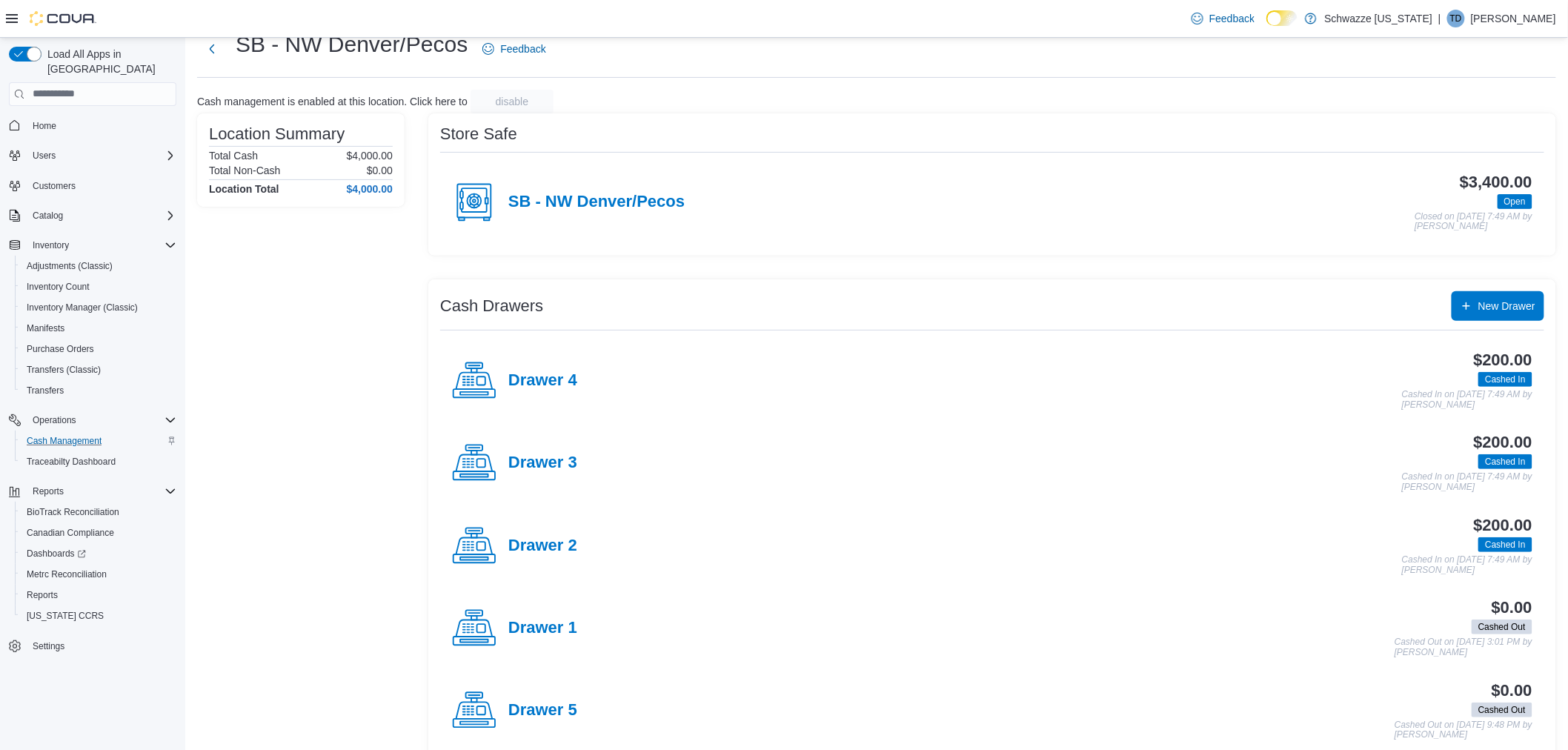
scroll to position [73, 0]
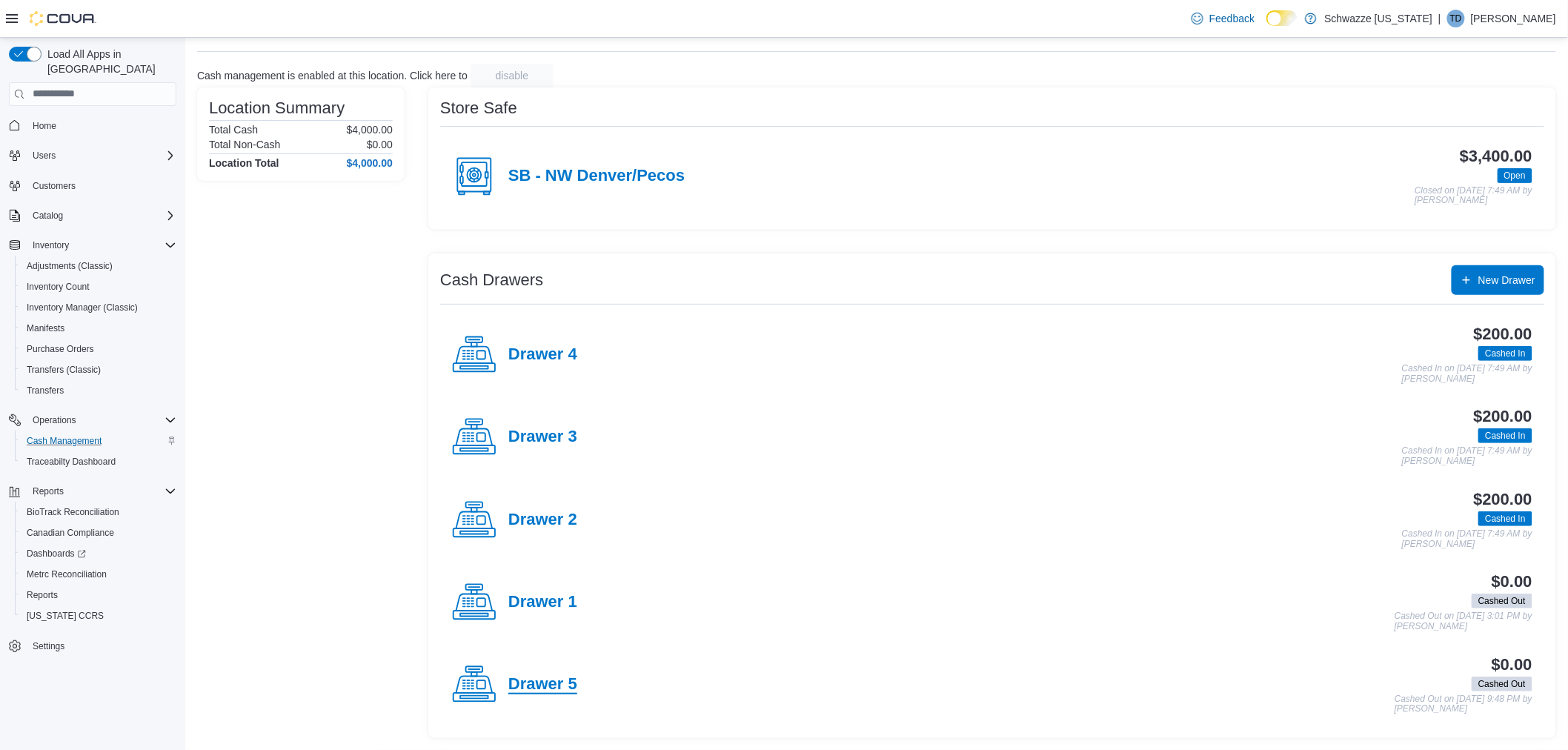
click at [569, 680] on h4 "Drawer 5" at bounding box center [543, 684] width 69 height 19
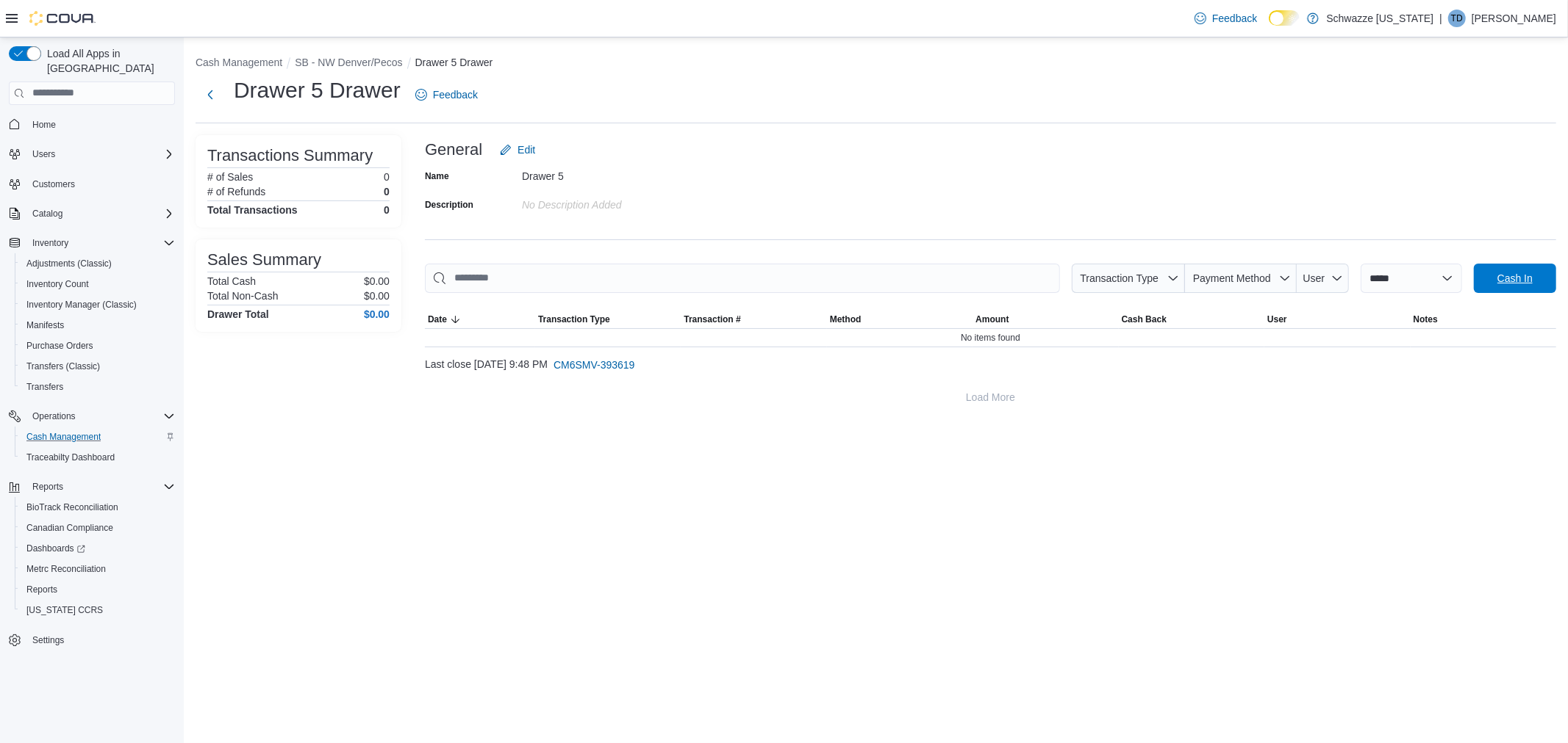
drag, startPoint x: 1545, startPoint y: 276, endPoint x: 1494, endPoint y: 300, distance: 56.4
click at [1544, 276] on span "Cash In" at bounding box center [1514, 278] width 64 height 30
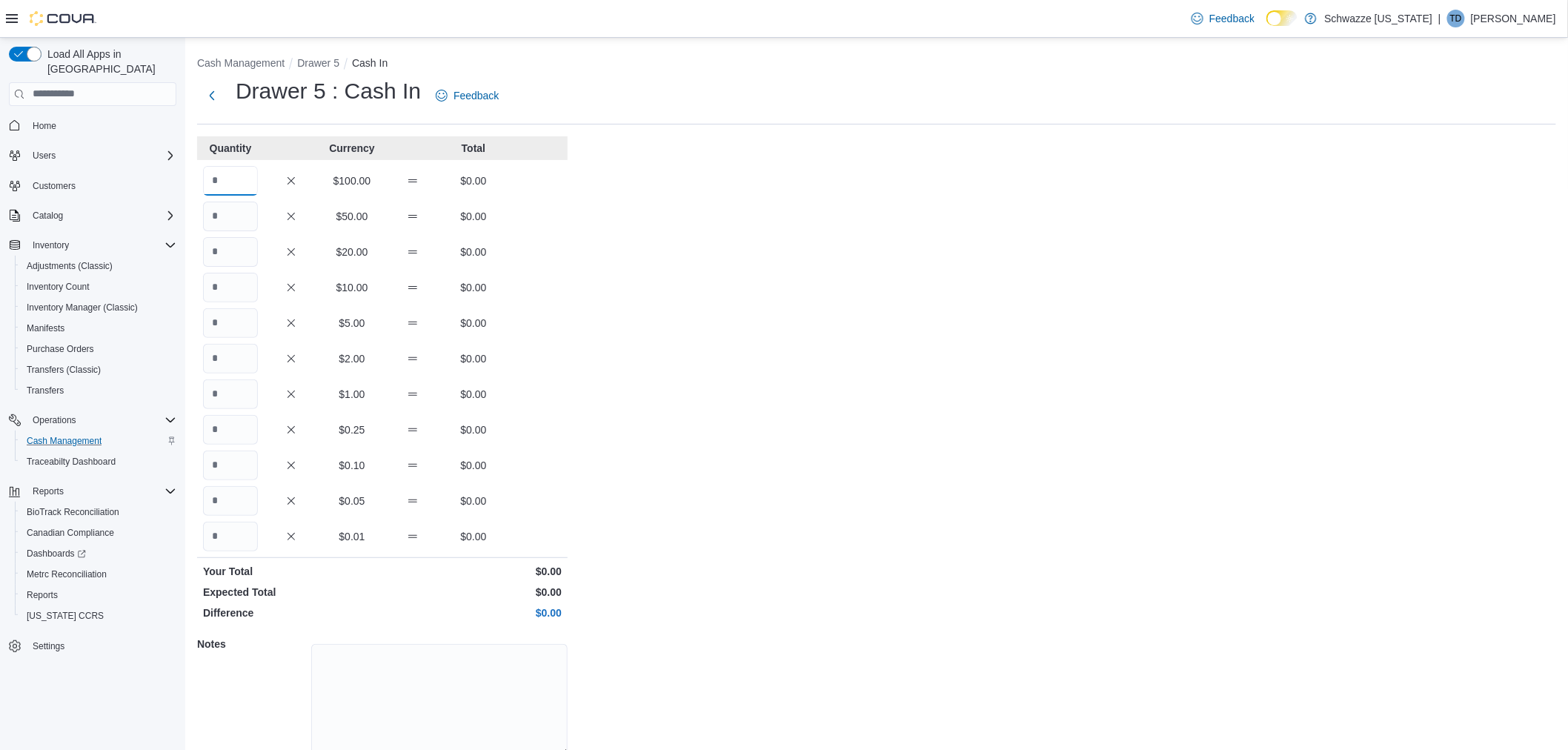
click at [235, 187] on input "Quantity" at bounding box center [231, 180] width 55 height 30
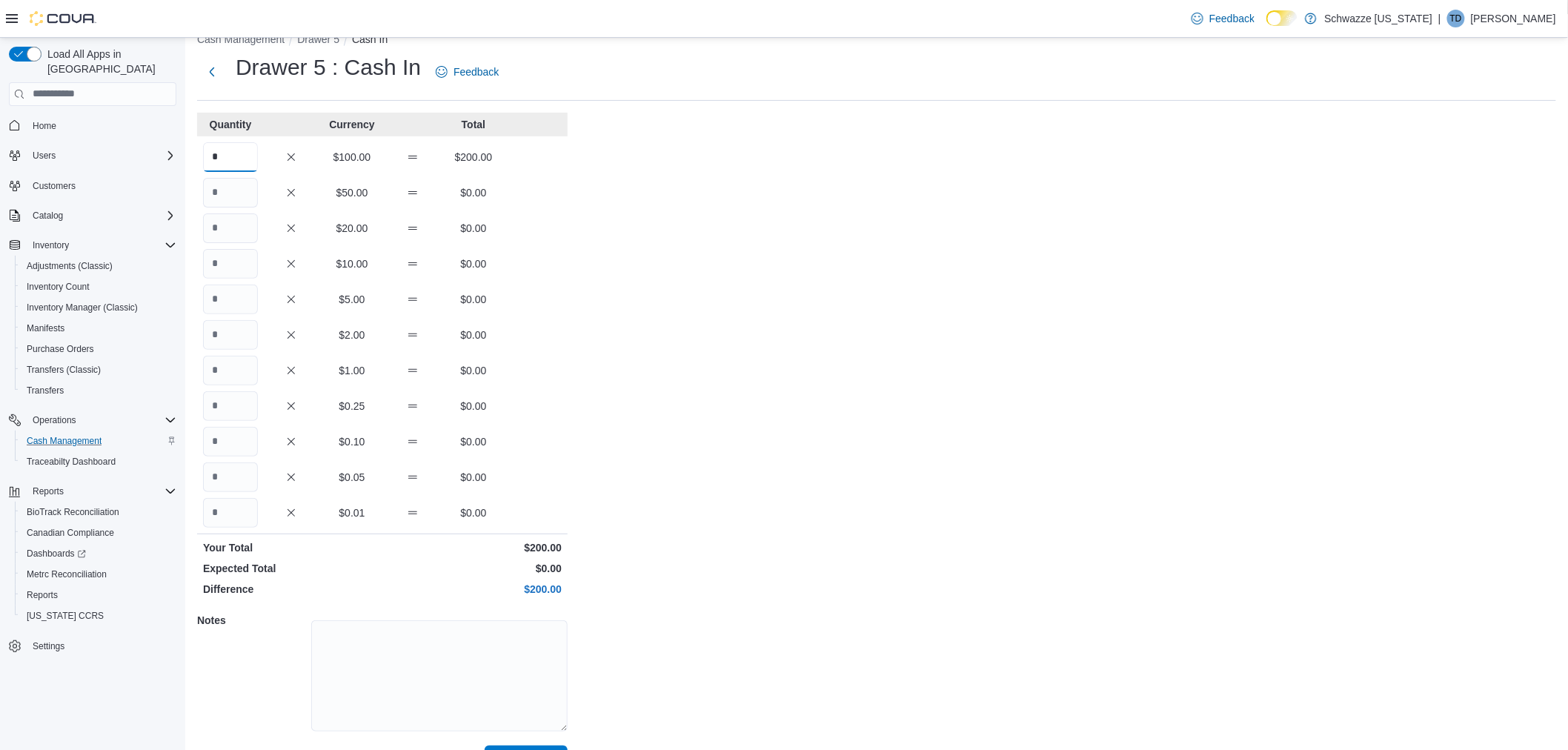
scroll to position [61, 0]
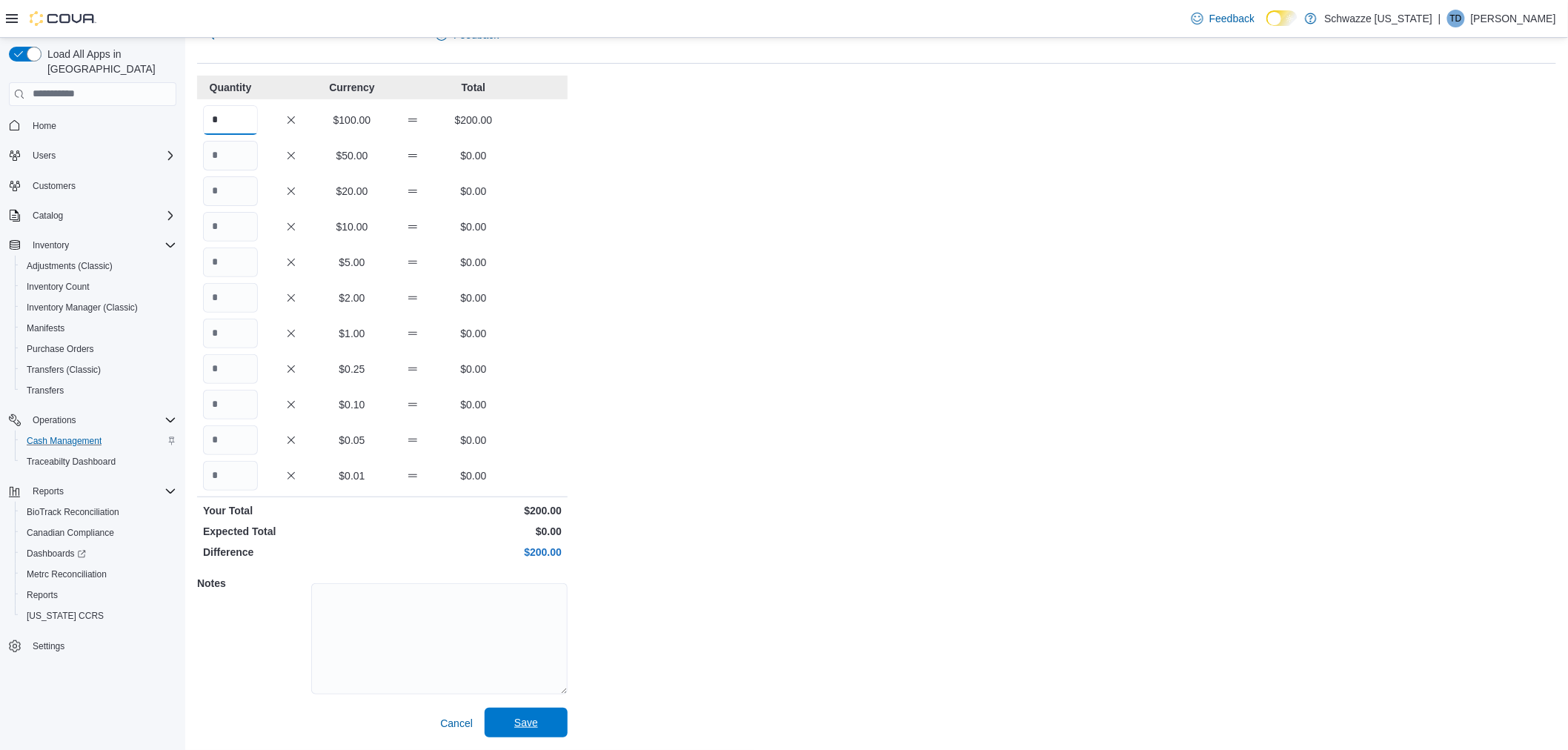
type input "*"
click at [531, 728] on span "Save" at bounding box center [526, 723] width 24 height 15
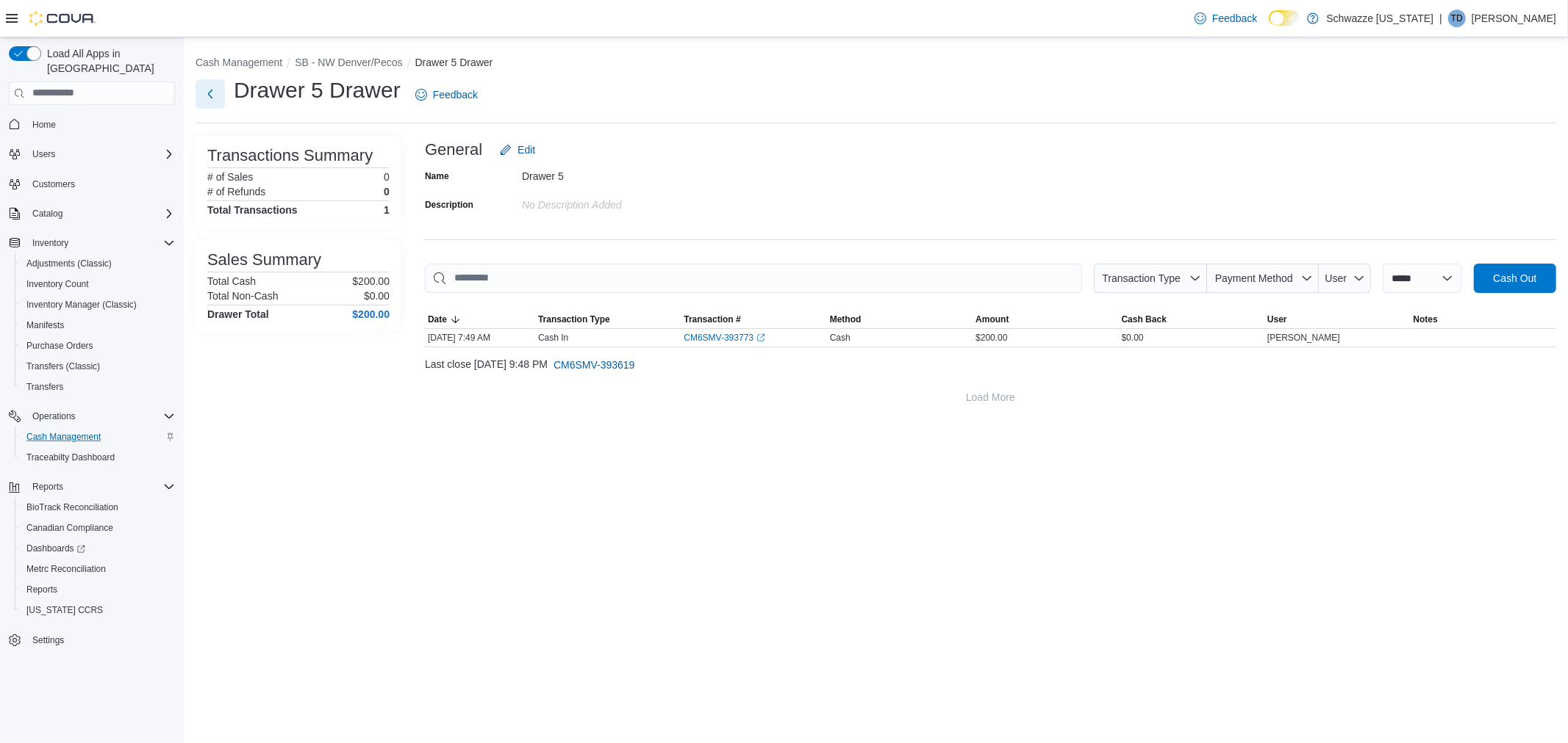
click at [218, 98] on button "Next" at bounding box center [210, 94] width 30 height 30
